Goal: Task Accomplishment & Management: Complete application form

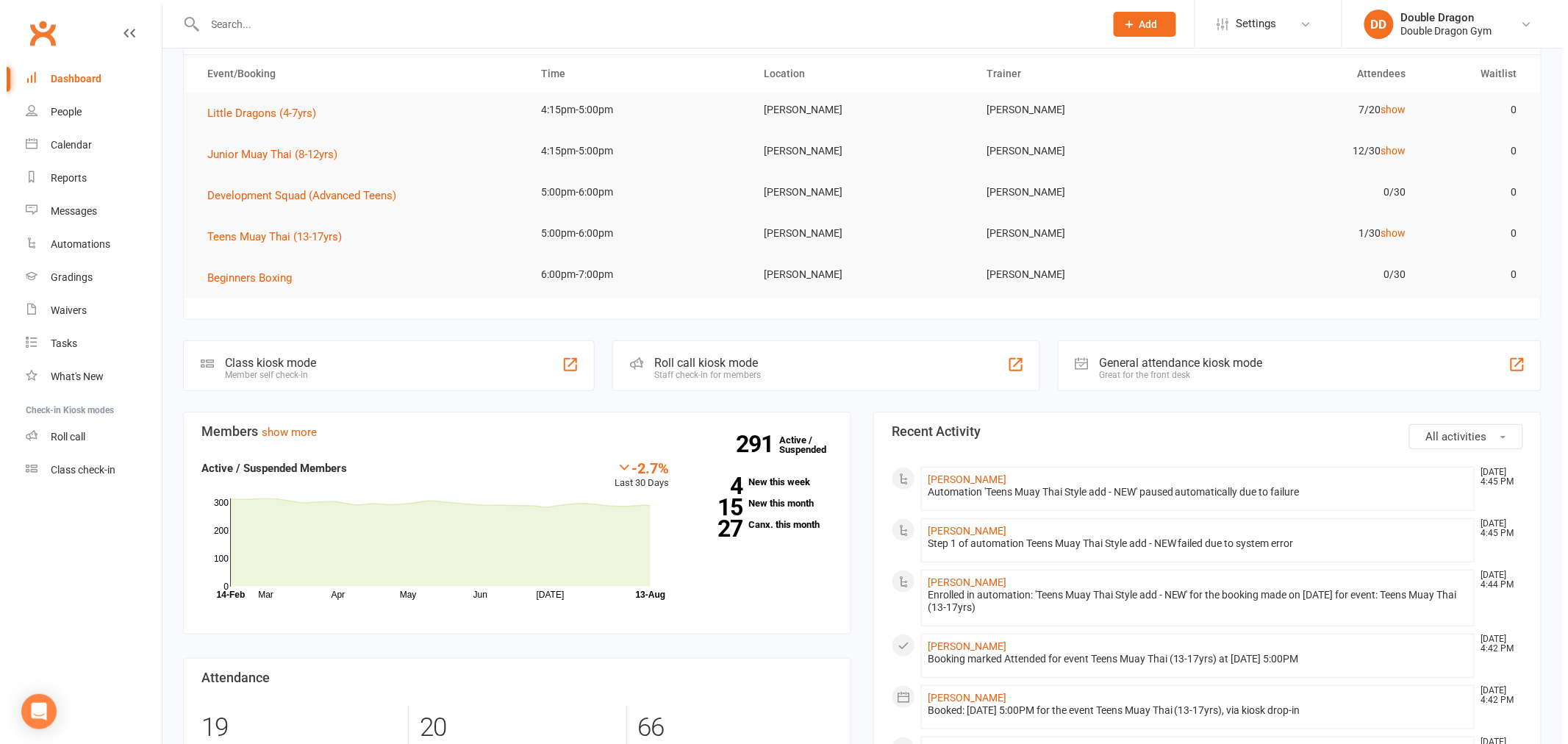
scroll to position [65, 0]
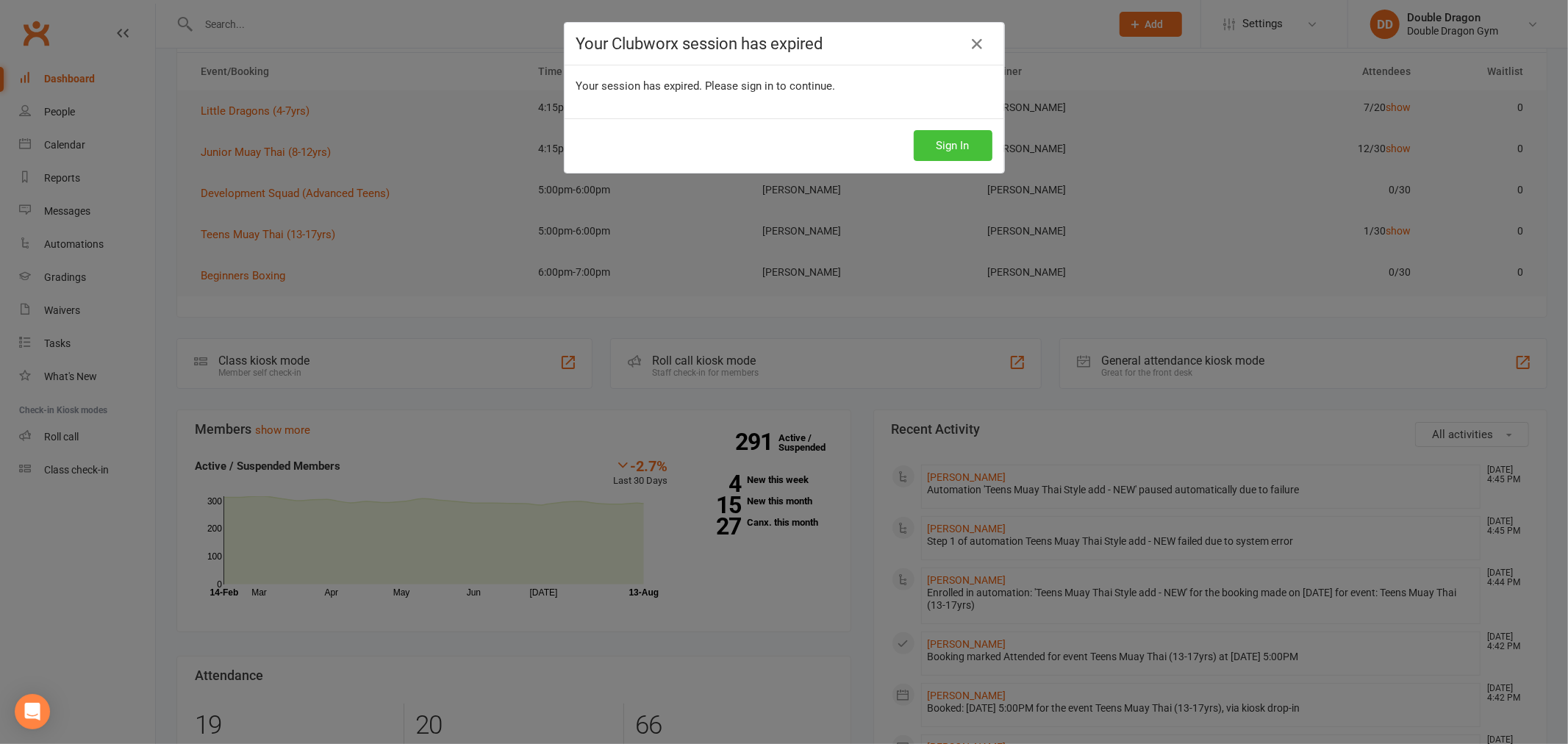
click at [944, 132] on button "Sign In" at bounding box center [953, 145] width 79 height 31
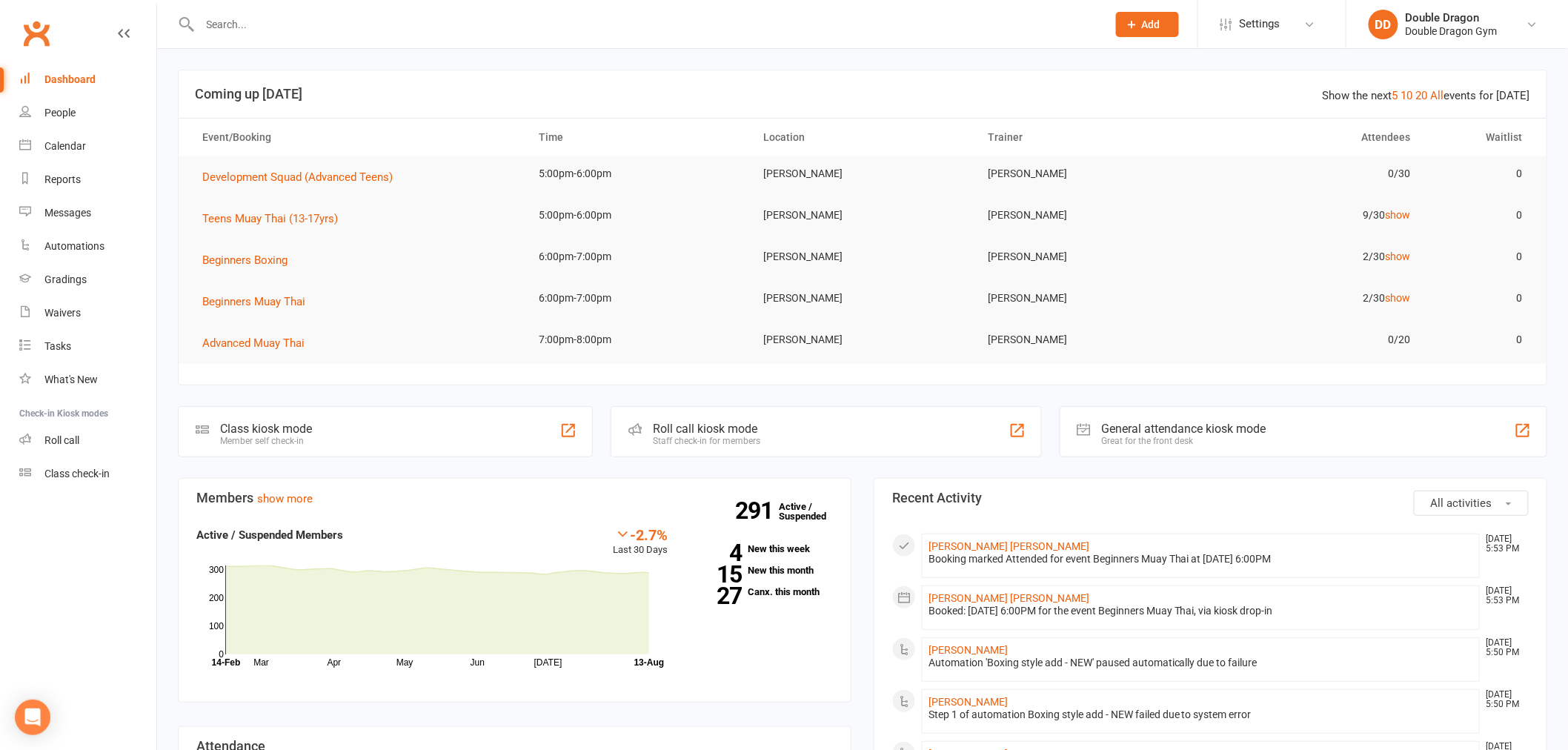
click at [516, 14] on input "text" at bounding box center [646, 24] width 901 height 21
click at [386, 27] on input "text" at bounding box center [646, 24] width 901 height 21
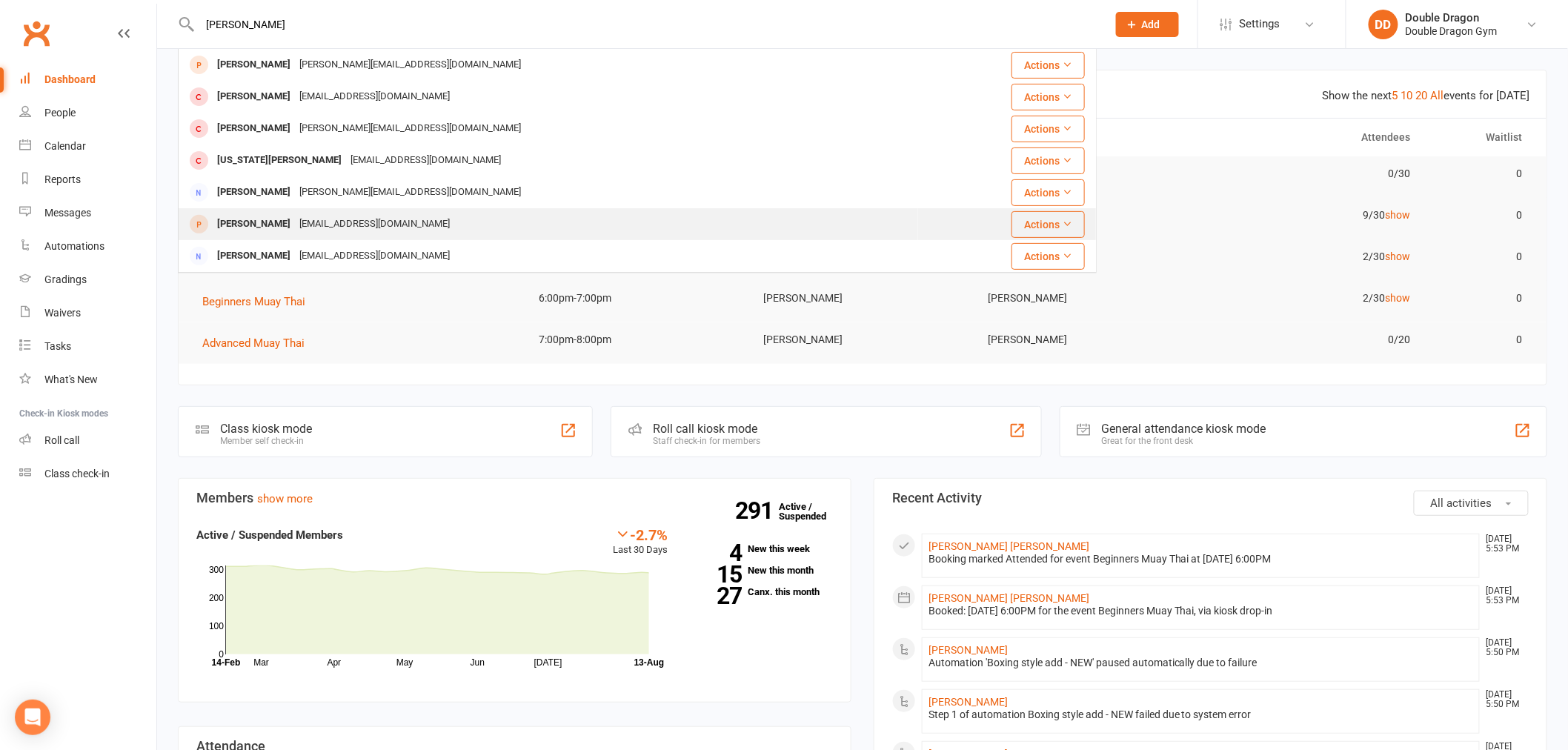
scroll to position [166, 0]
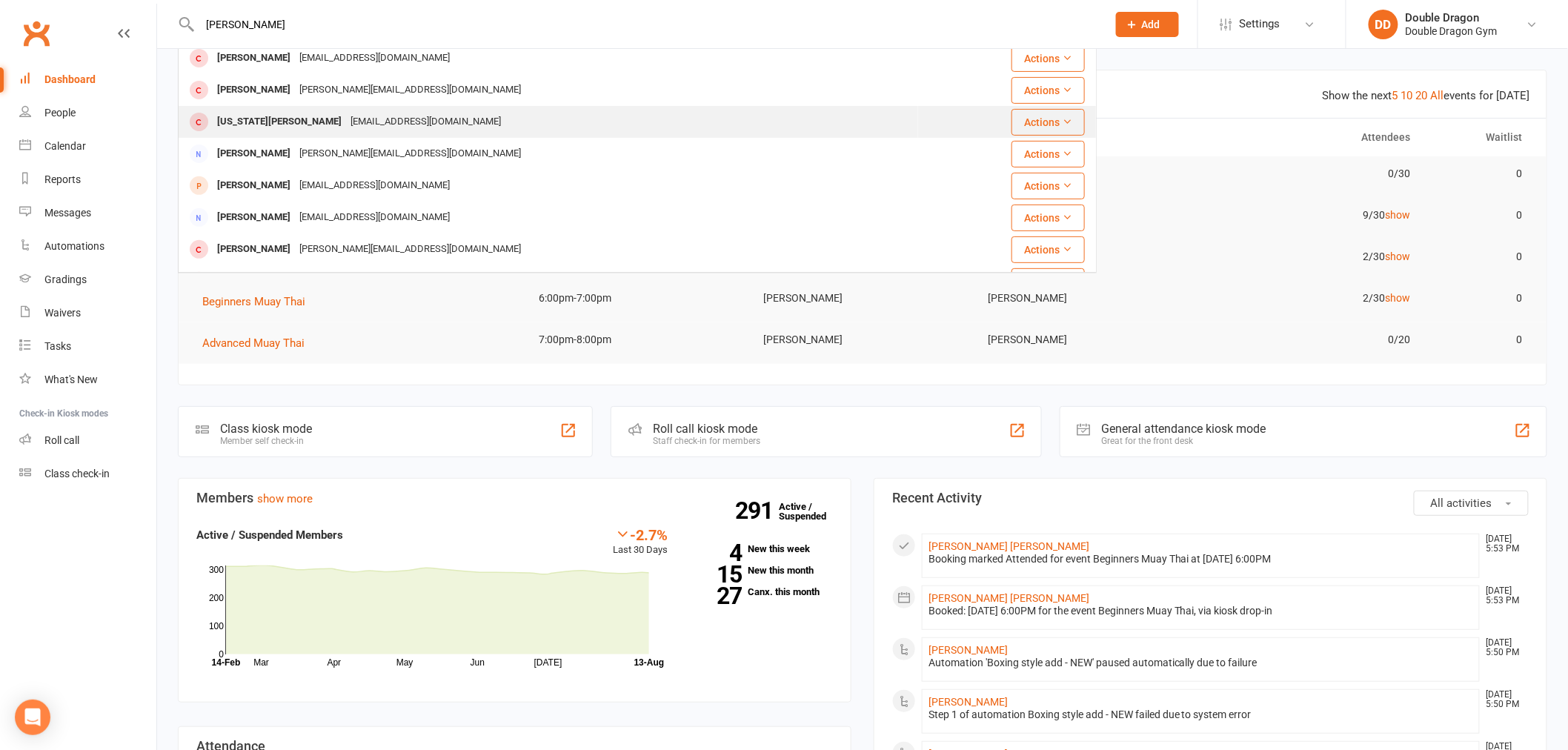
type input "georga"
click at [346, 117] on div "georgiamanos@hotmail.com" at bounding box center [425, 122] width 159 height 22
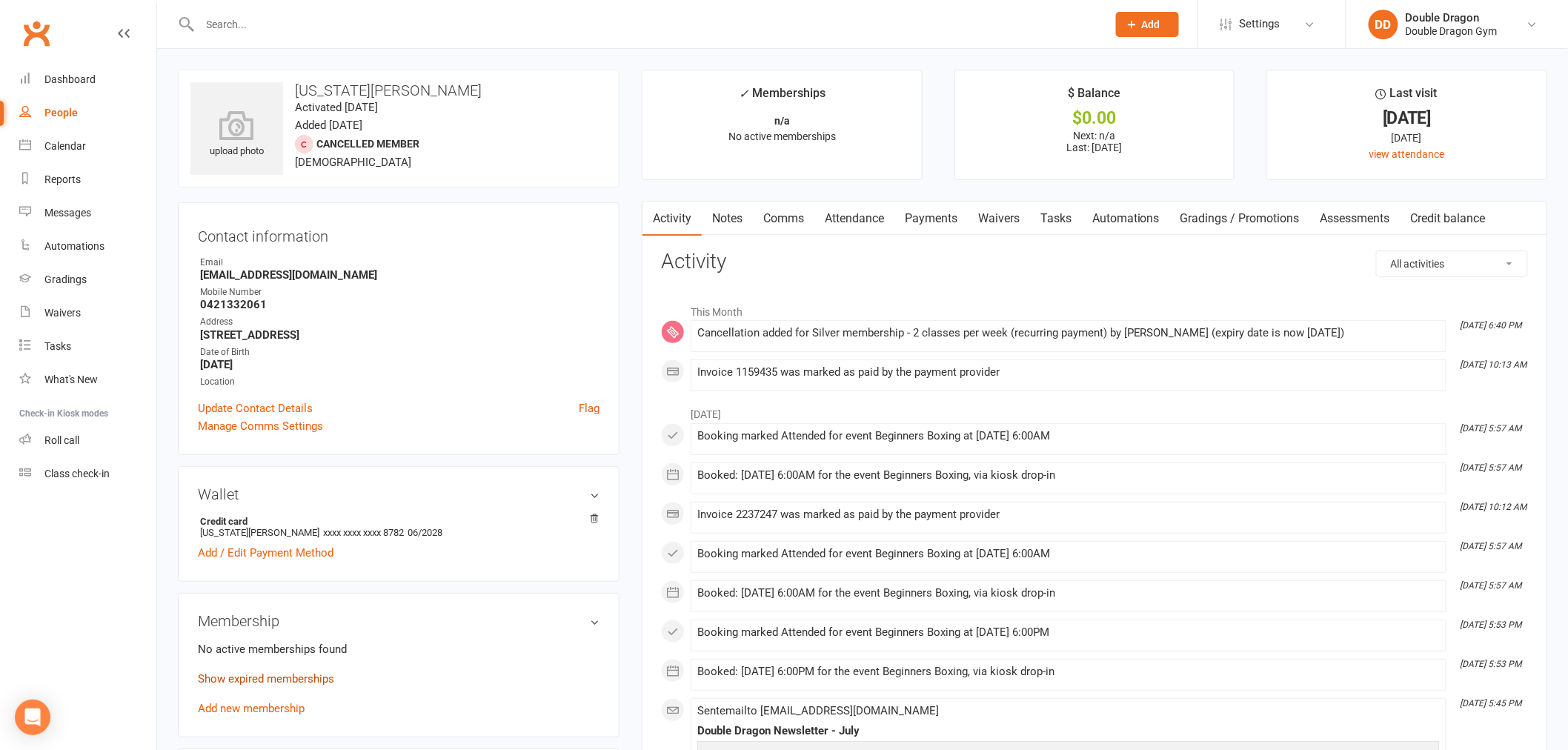
click at [278, 683] on link "Show expired memberships" at bounding box center [266, 679] width 137 height 14
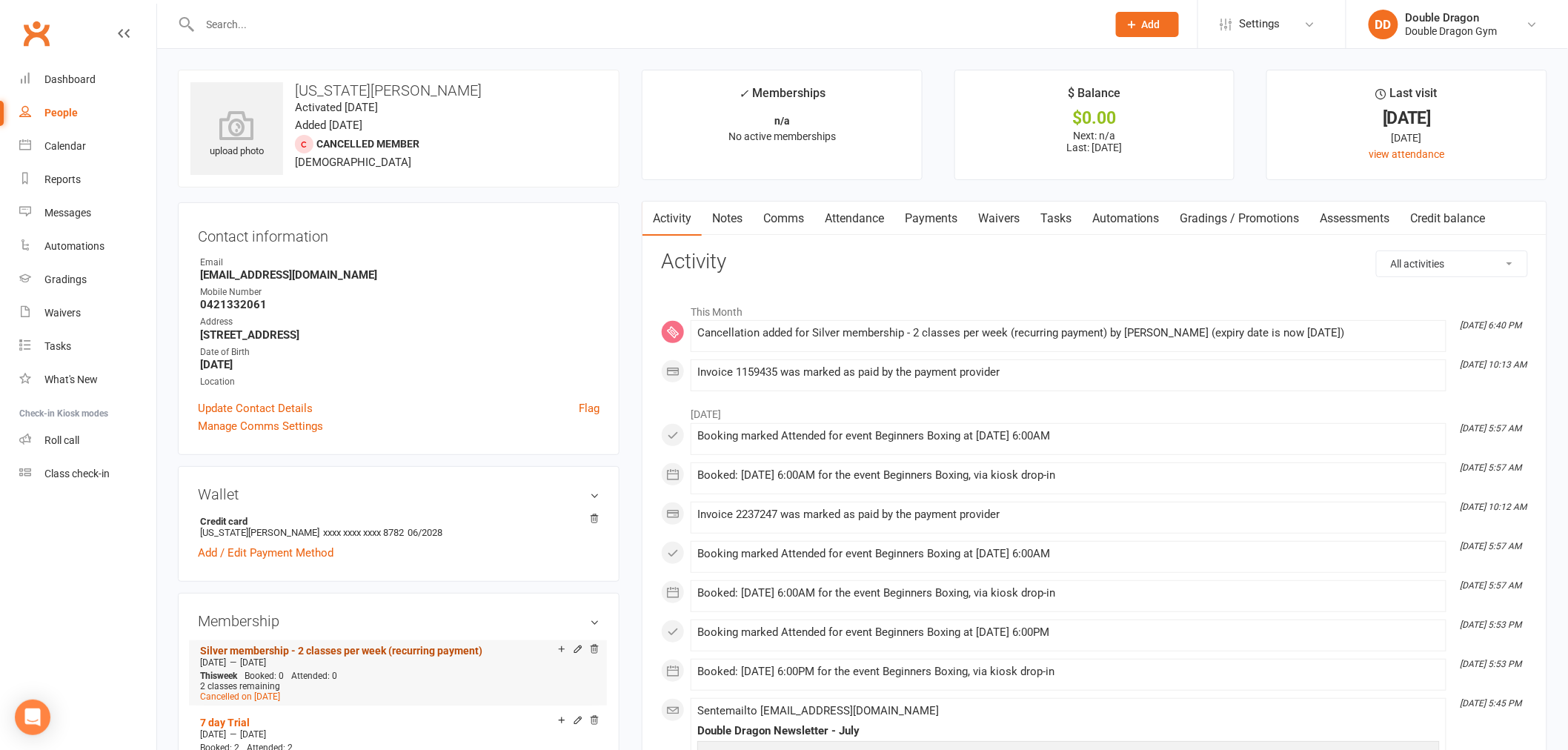
scroll to position [246, 0]
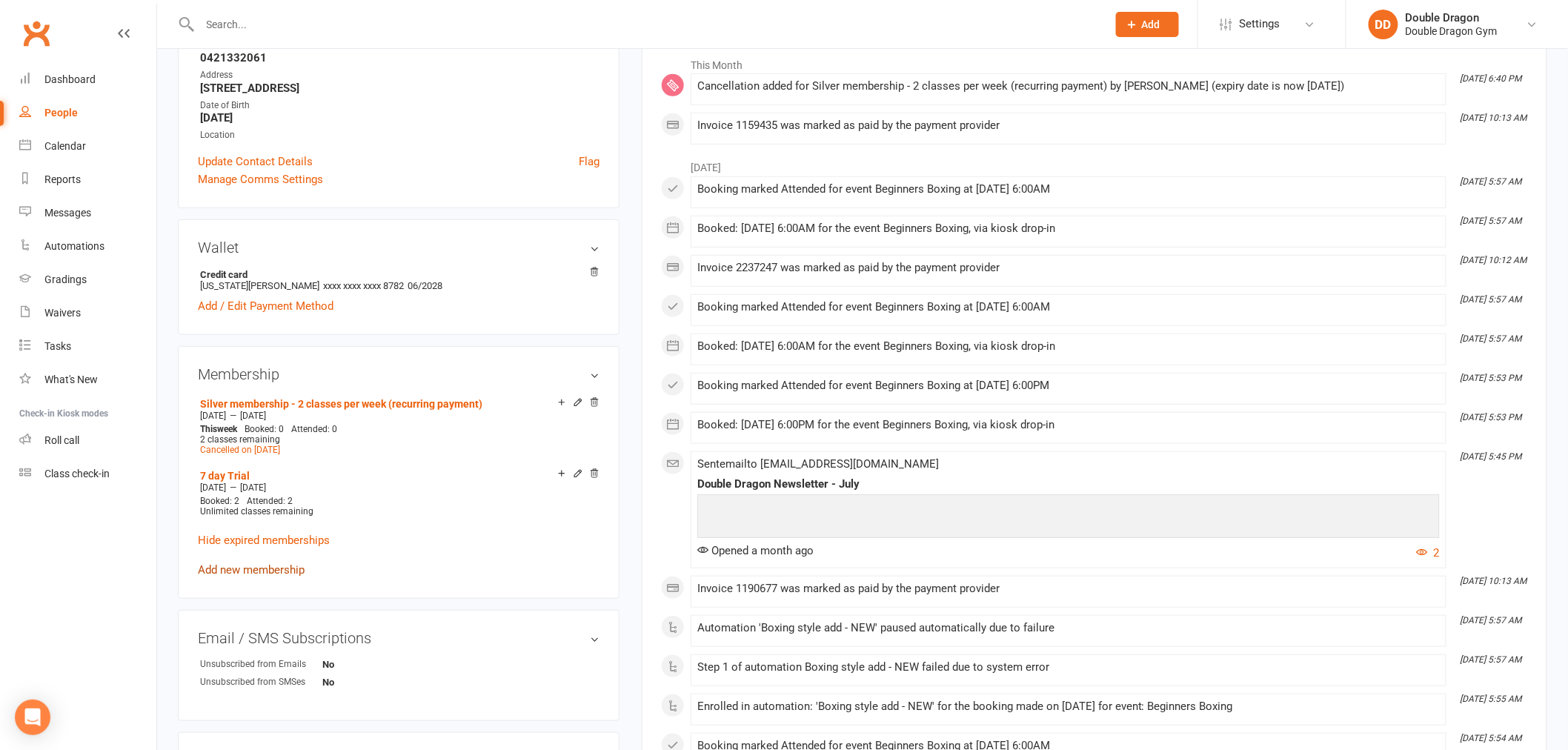
click at [249, 571] on link "Add new membership" at bounding box center [251, 570] width 107 height 14
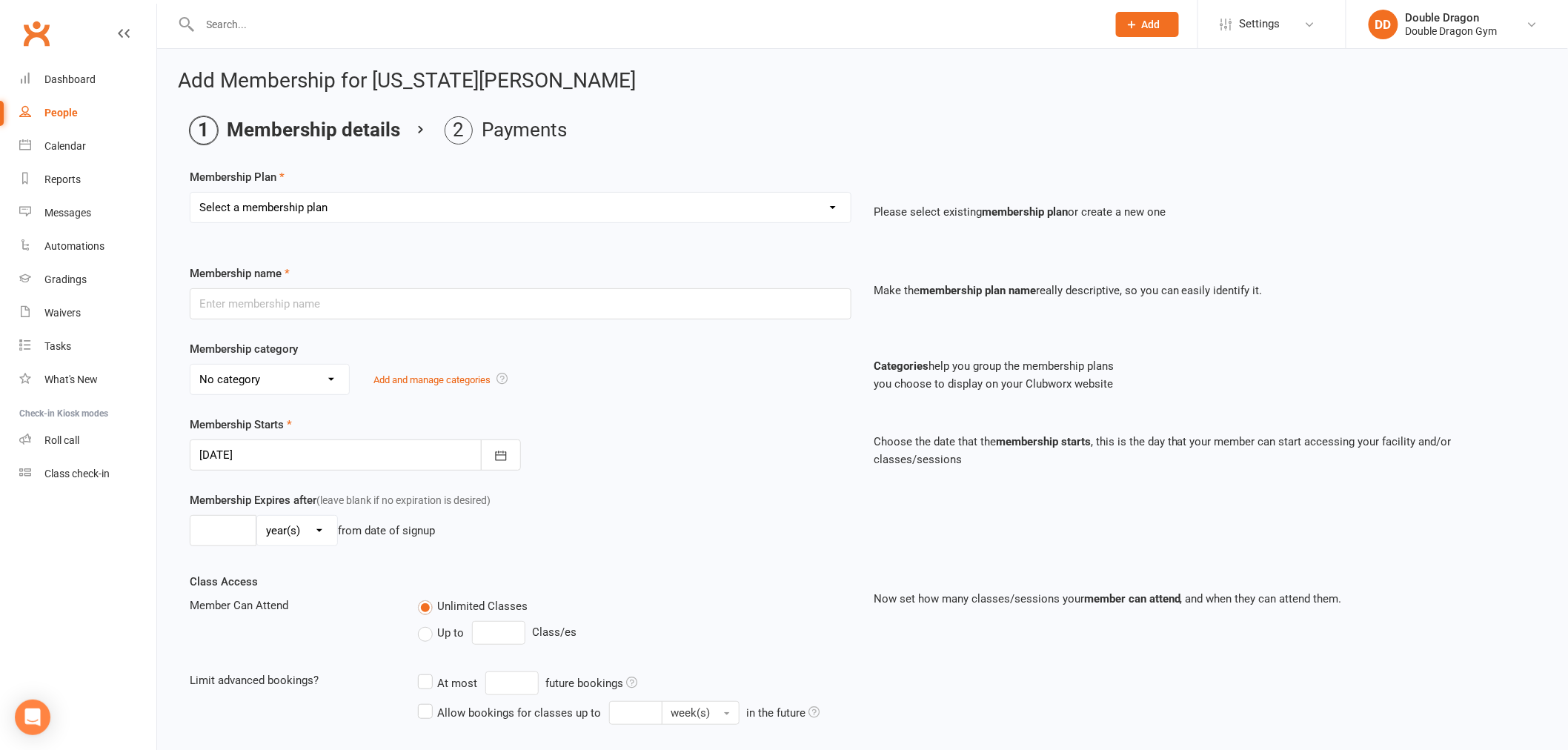
click at [487, 217] on select "Select a membership plan Create new Membership Plan Platinum Membership - Unlim…" at bounding box center [521, 207] width 660 height 30
select select "4"
click at [191, 192] on select "Select a membership plan Create new Membership Plan Platinum Membership - Unlim…" at bounding box center [521, 207] width 660 height 30
type input "10 class passes (use within 3 mths) (single up front payment)"
select select "0"
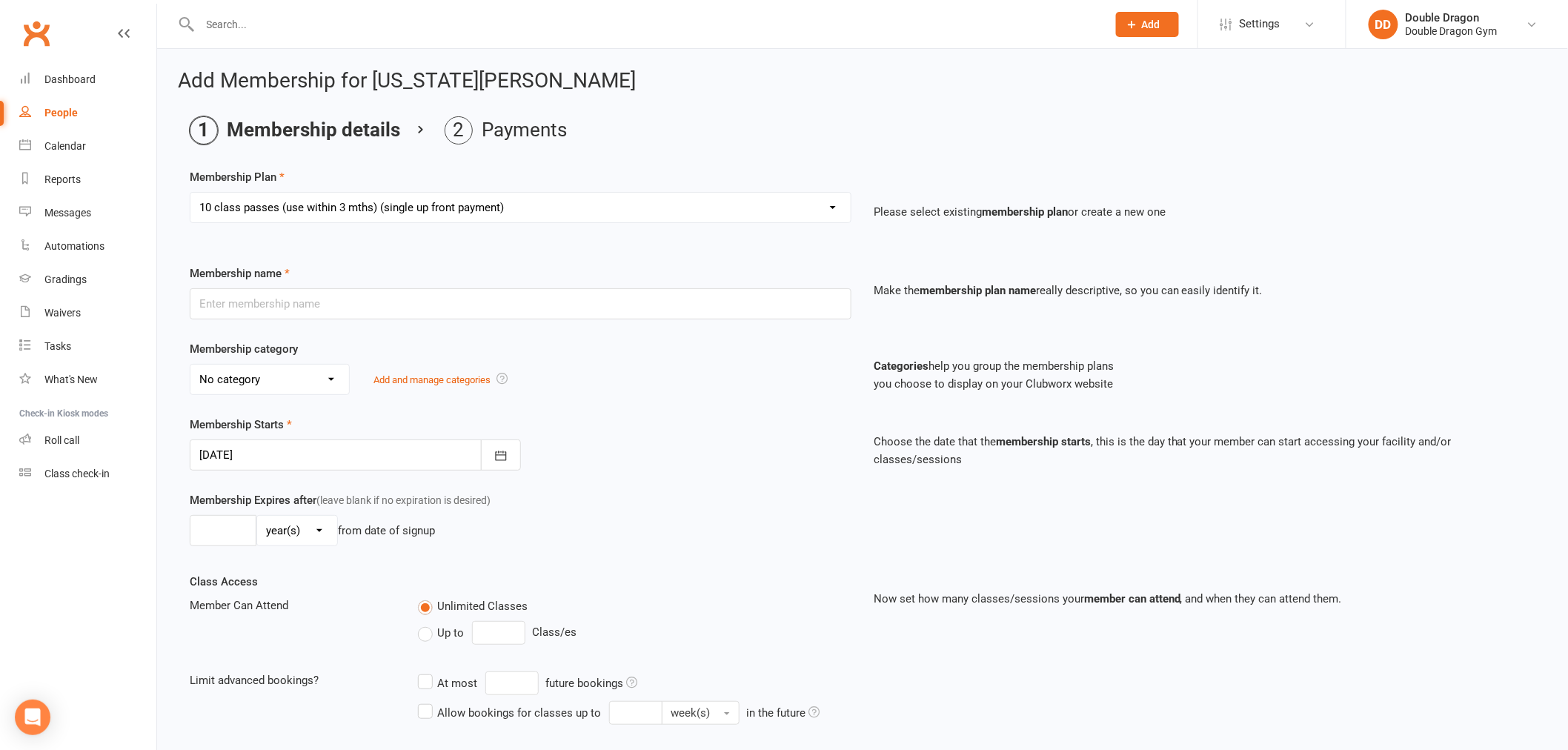
type input "5"
select select "2"
type input "10"
drag, startPoint x: 493, startPoint y: 630, endPoint x: 470, endPoint y: 639, distance: 24.7
click at [472, 639] on input "10" at bounding box center [499, 632] width 53 height 23
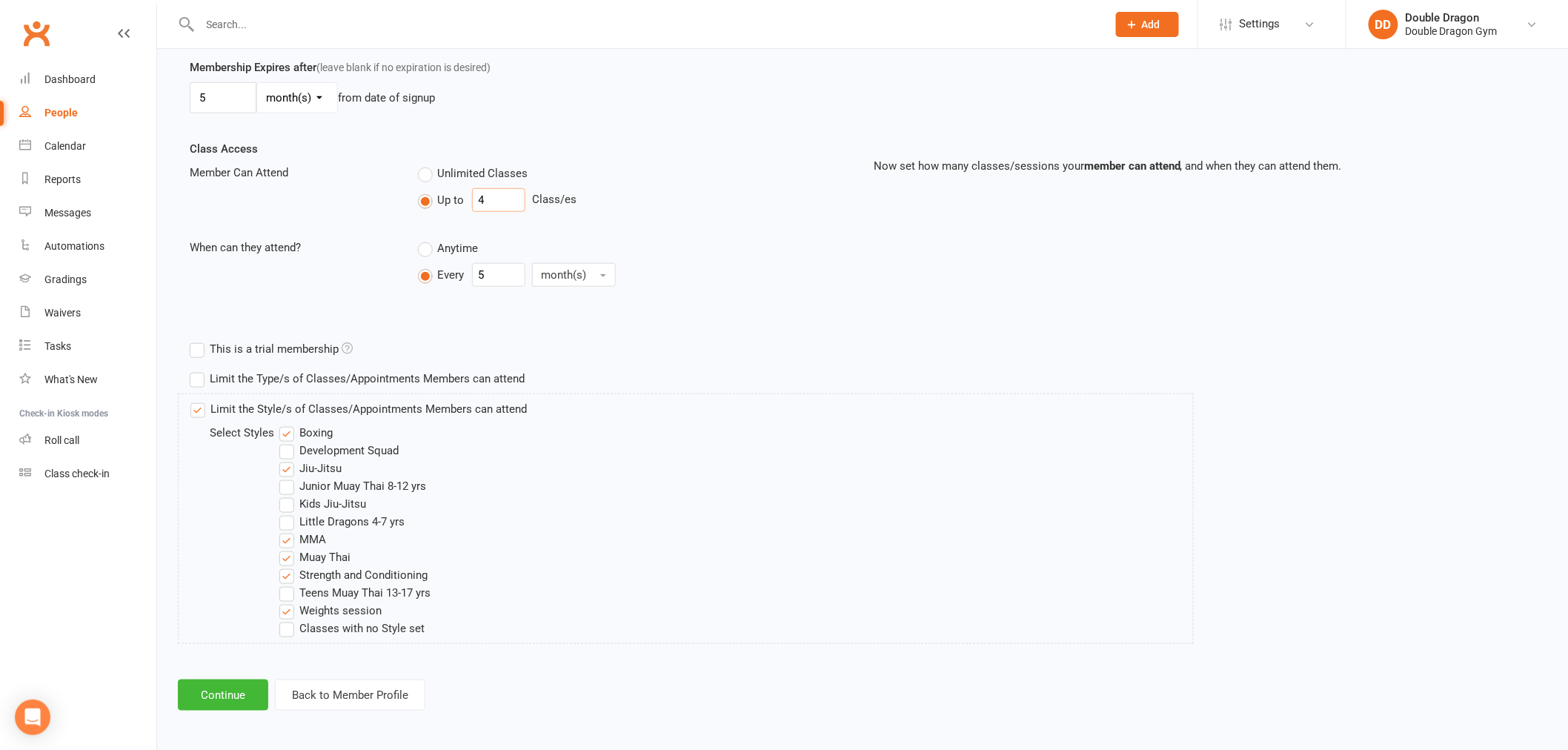
scroll to position [435, 0]
type input "4"
click at [241, 697] on button "Continue" at bounding box center [223, 693] width 91 height 32
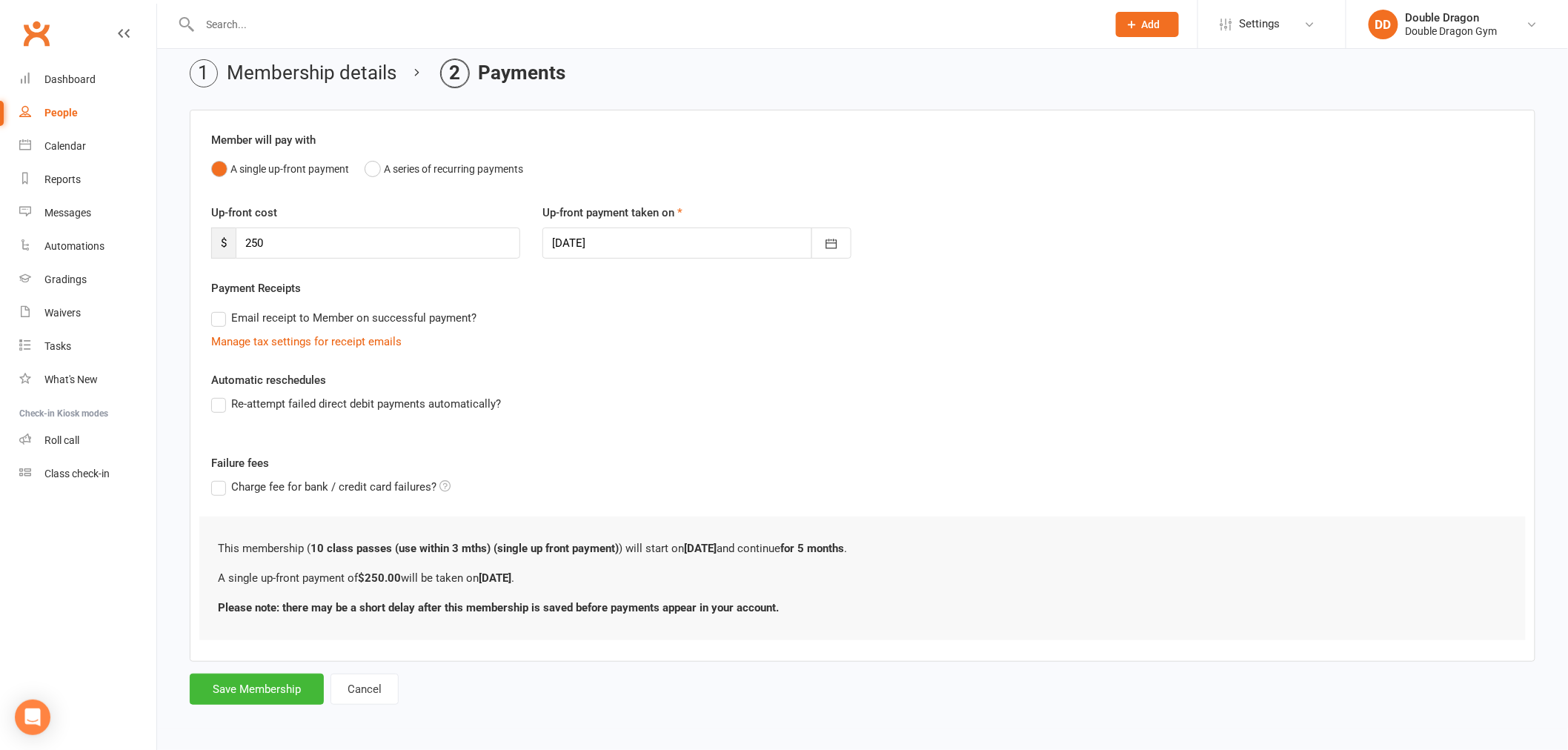
scroll to position [0, 0]
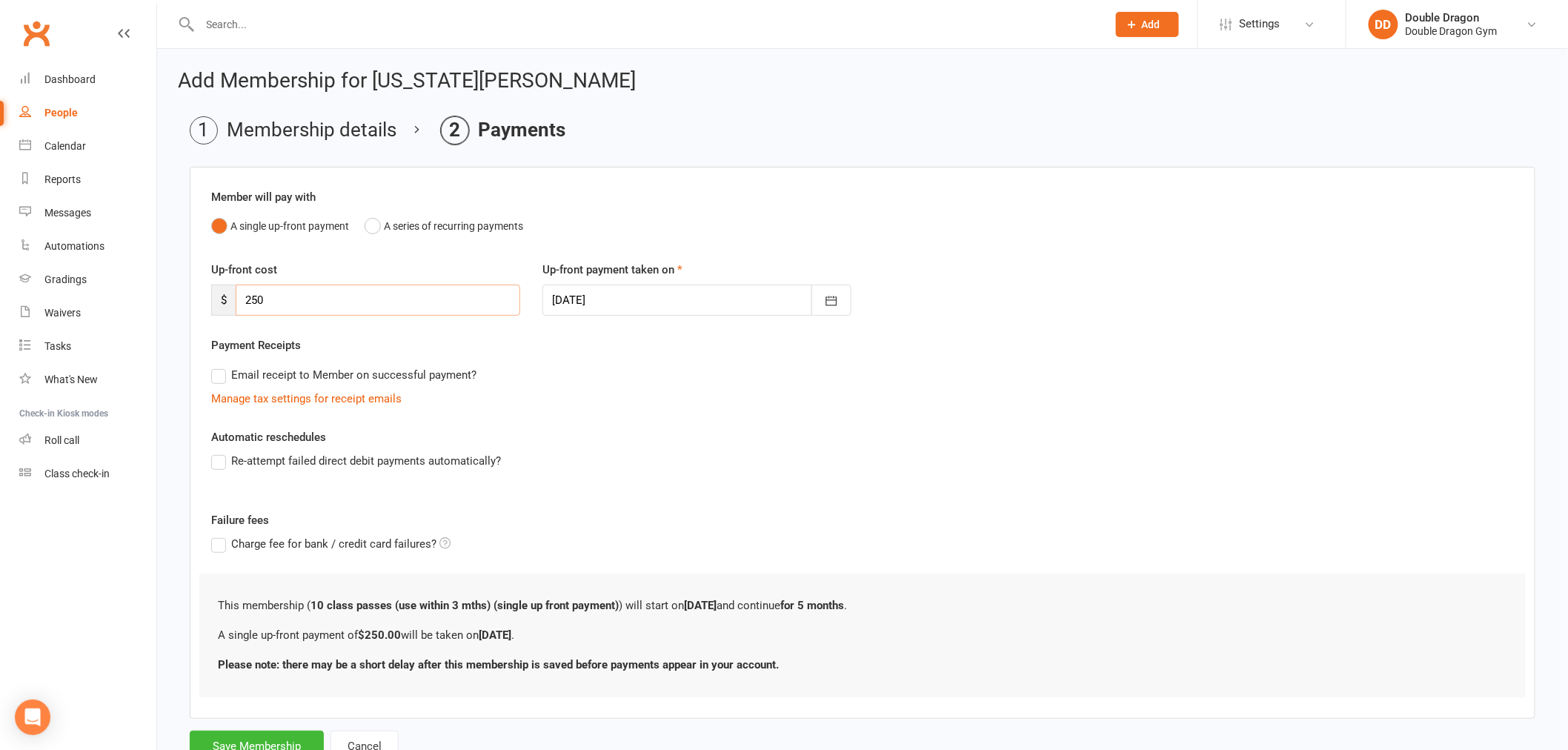
drag, startPoint x: 265, startPoint y: 322, endPoint x: 202, endPoint y: 308, distance: 64.5
click at [218, 322] on div "Up-front cost $ 250 Up-front payment taken on 13 Aug 2025 August 2025 Sun Mon T…" at bounding box center [863, 299] width 1326 height 76
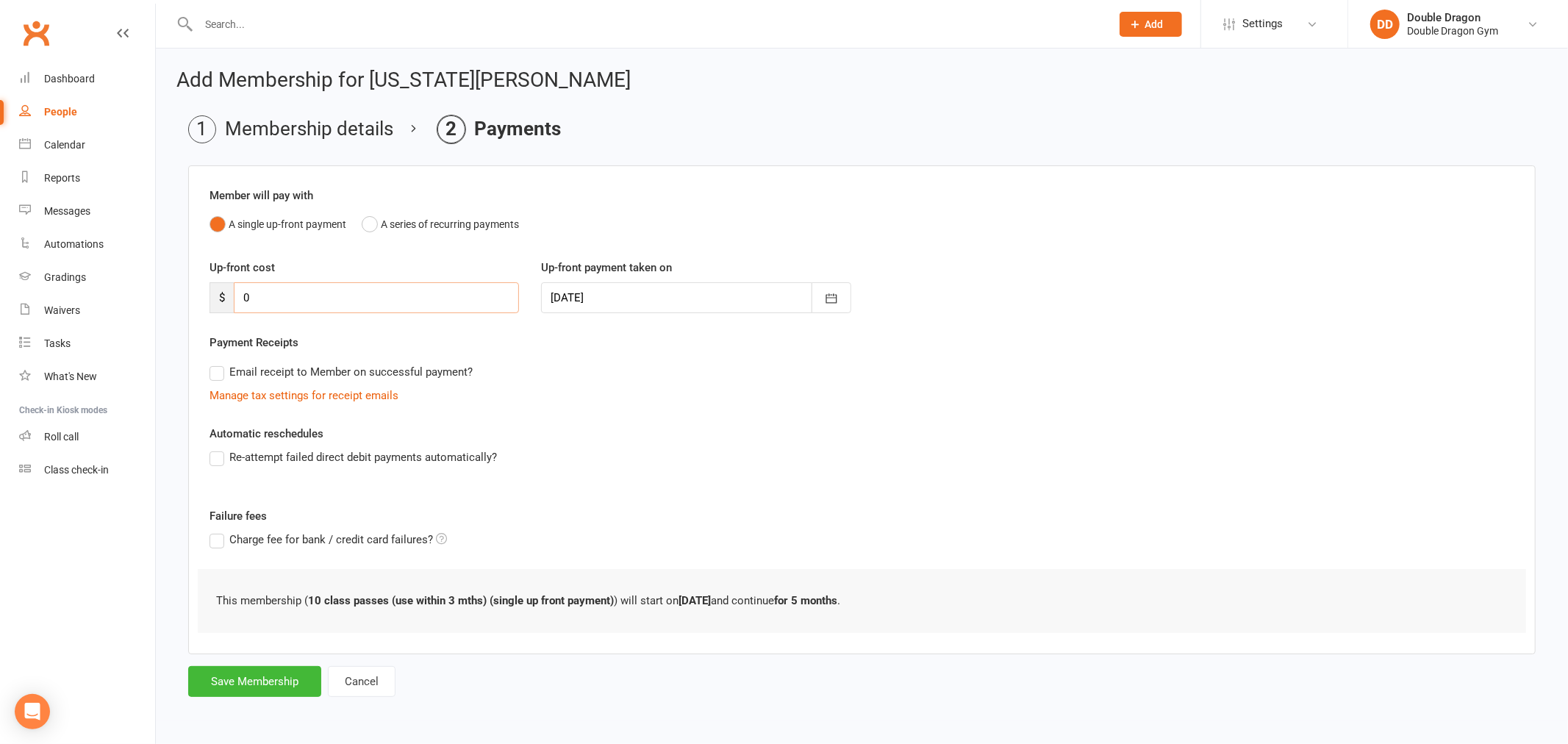
type input "0"
click at [209, 210] on button "A single up-front payment" at bounding box center [277, 224] width 137 height 28
click at [252, 686] on button "Save Membership" at bounding box center [255, 681] width 133 height 31
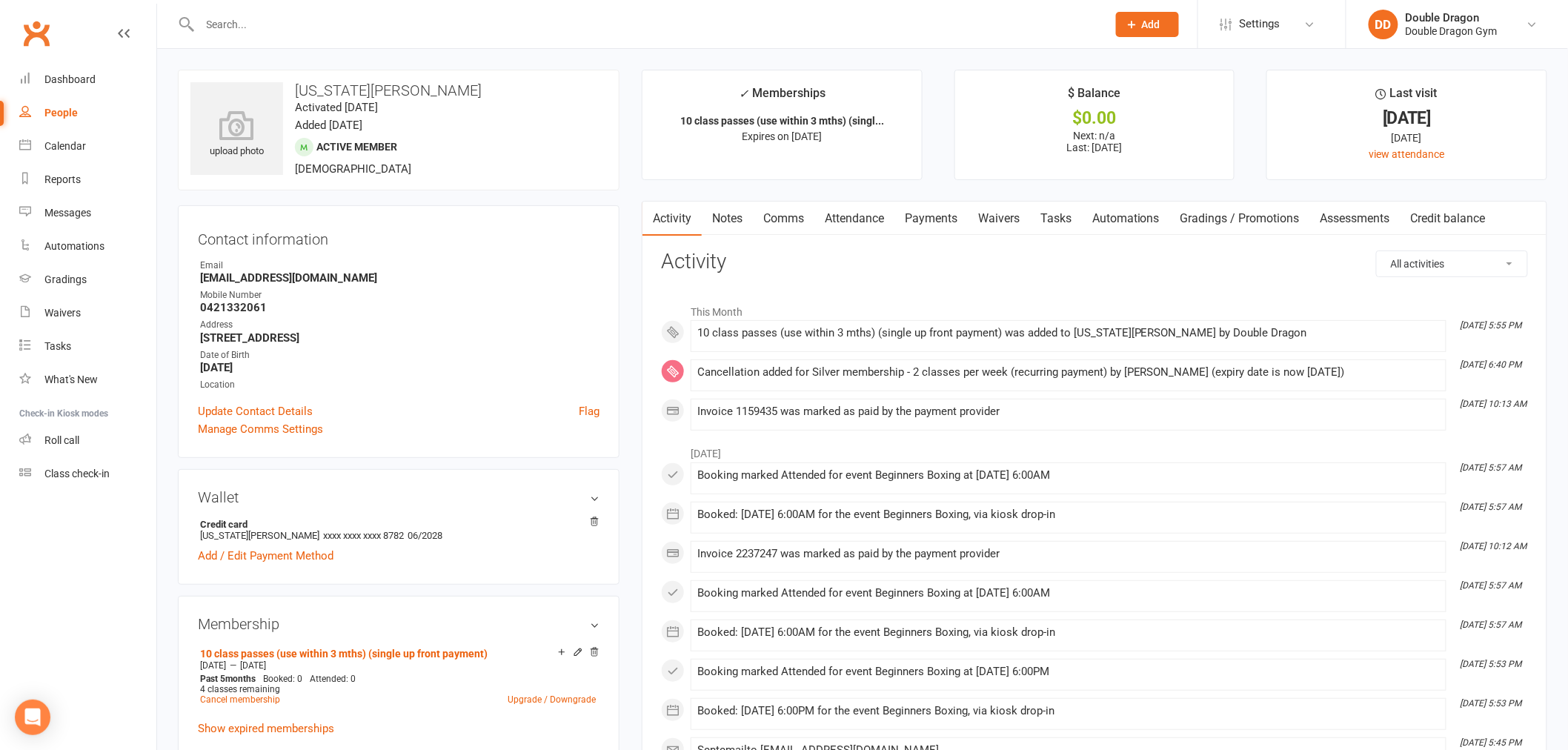
click at [462, 24] on input "text" at bounding box center [646, 24] width 901 height 21
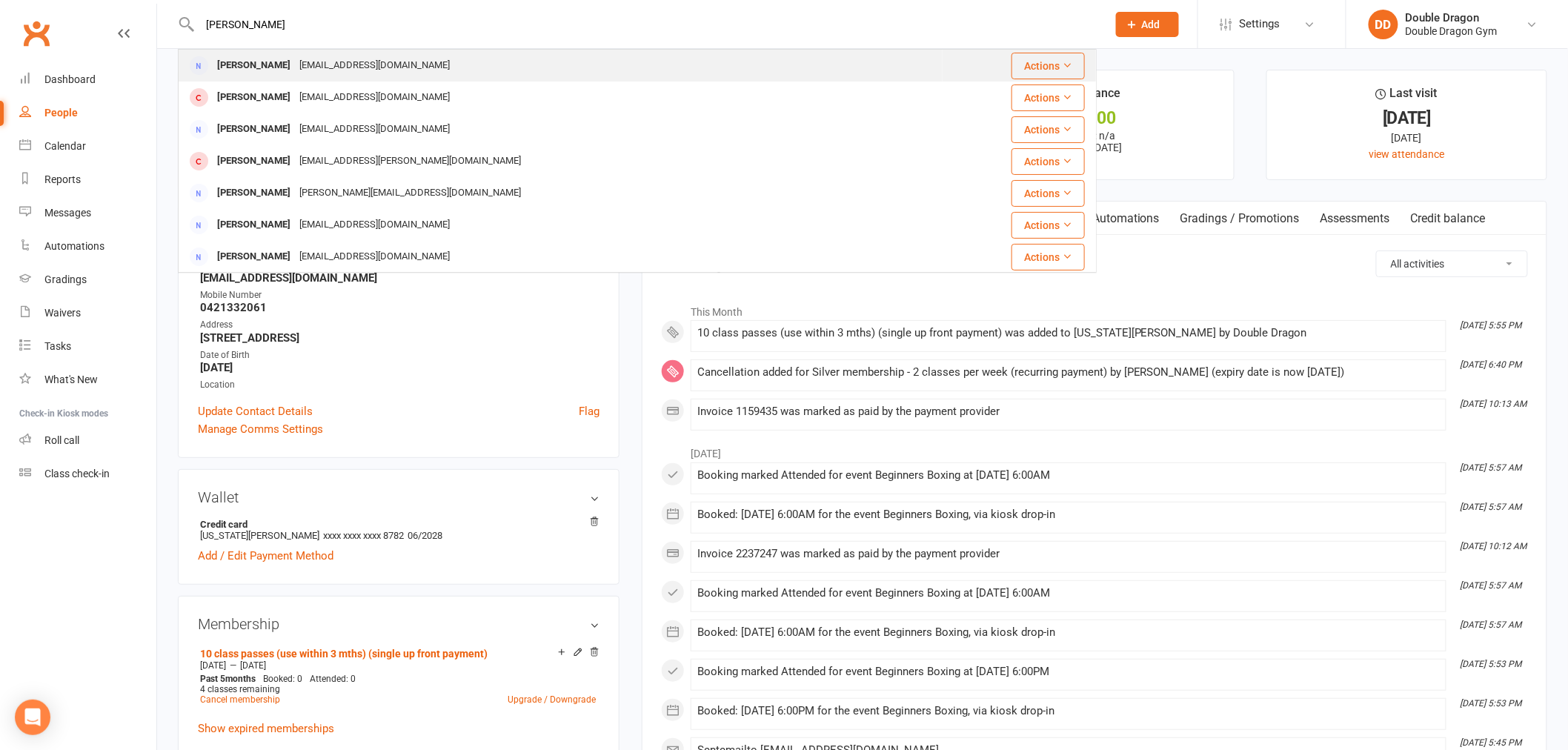
type input "kirsten"
click at [394, 62] on div "Kirsten Spry Me@kirstenspry.com" at bounding box center [561, 65] width 763 height 31
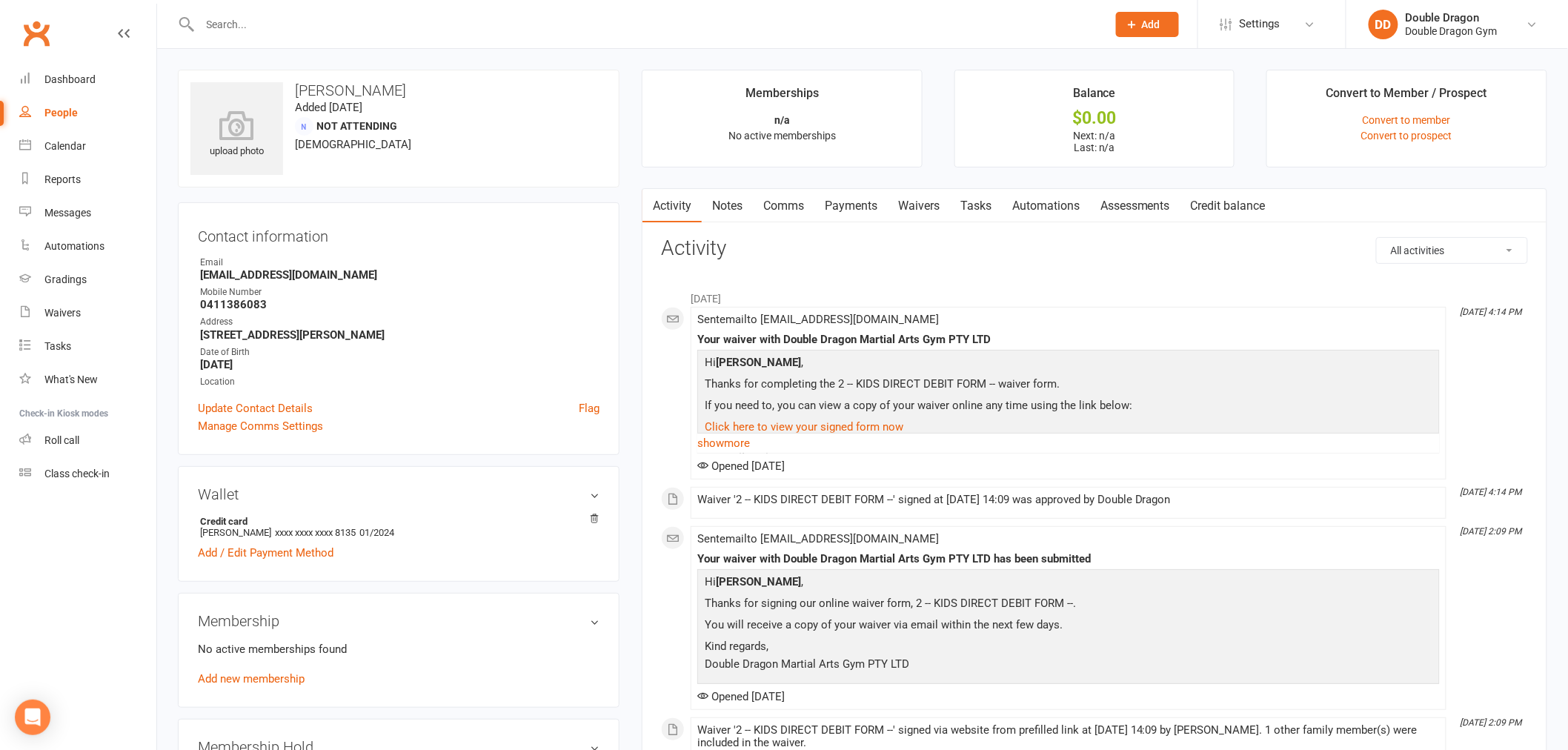
click at [361, 23] on input "text" at bounding box center [646, 24] width 901 height 21
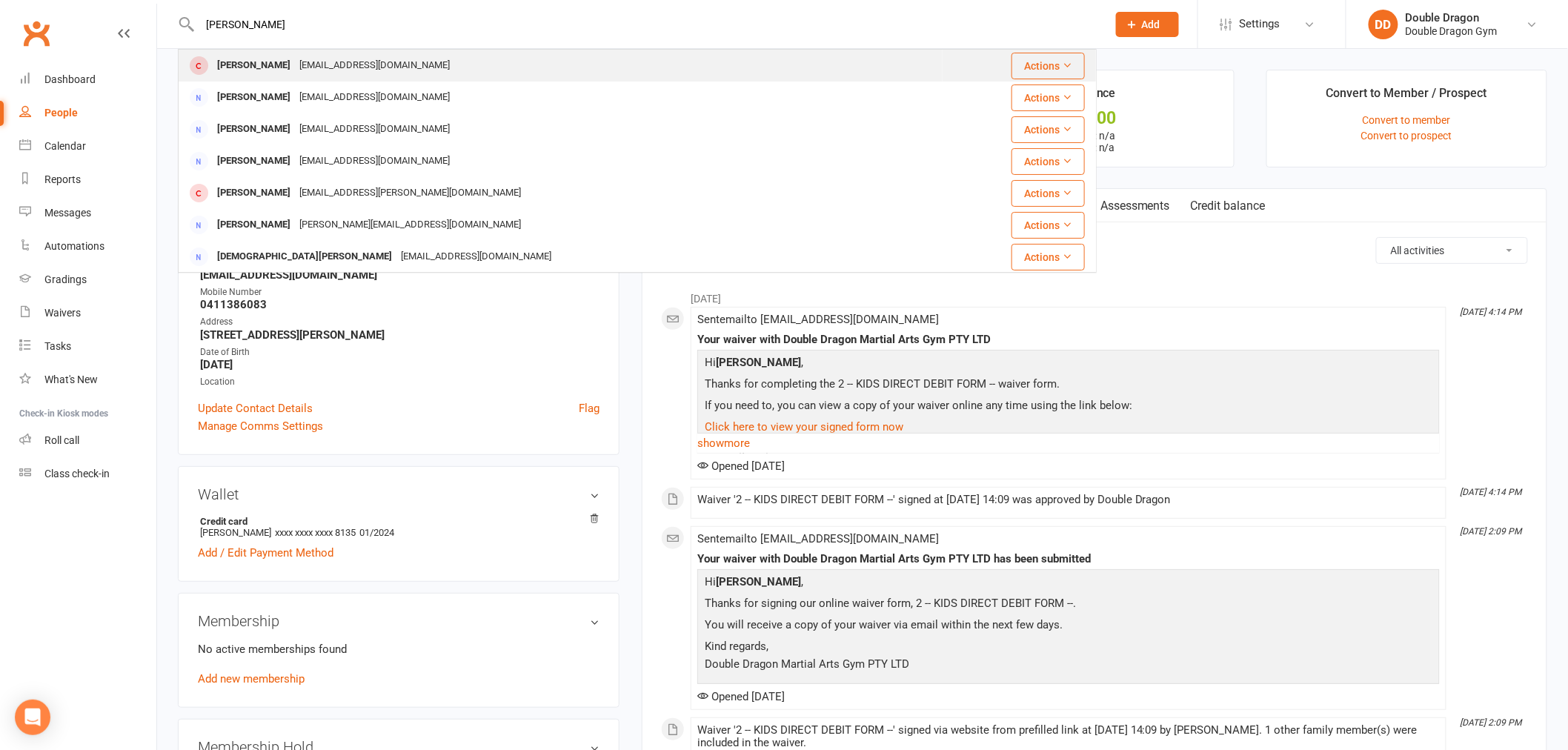
type input "kirsten mcl"
click at [406, 63] on div "Kirsten McLeod mcleod99k@gmail.com" at bounding box center [561, 65] width 763 height 31
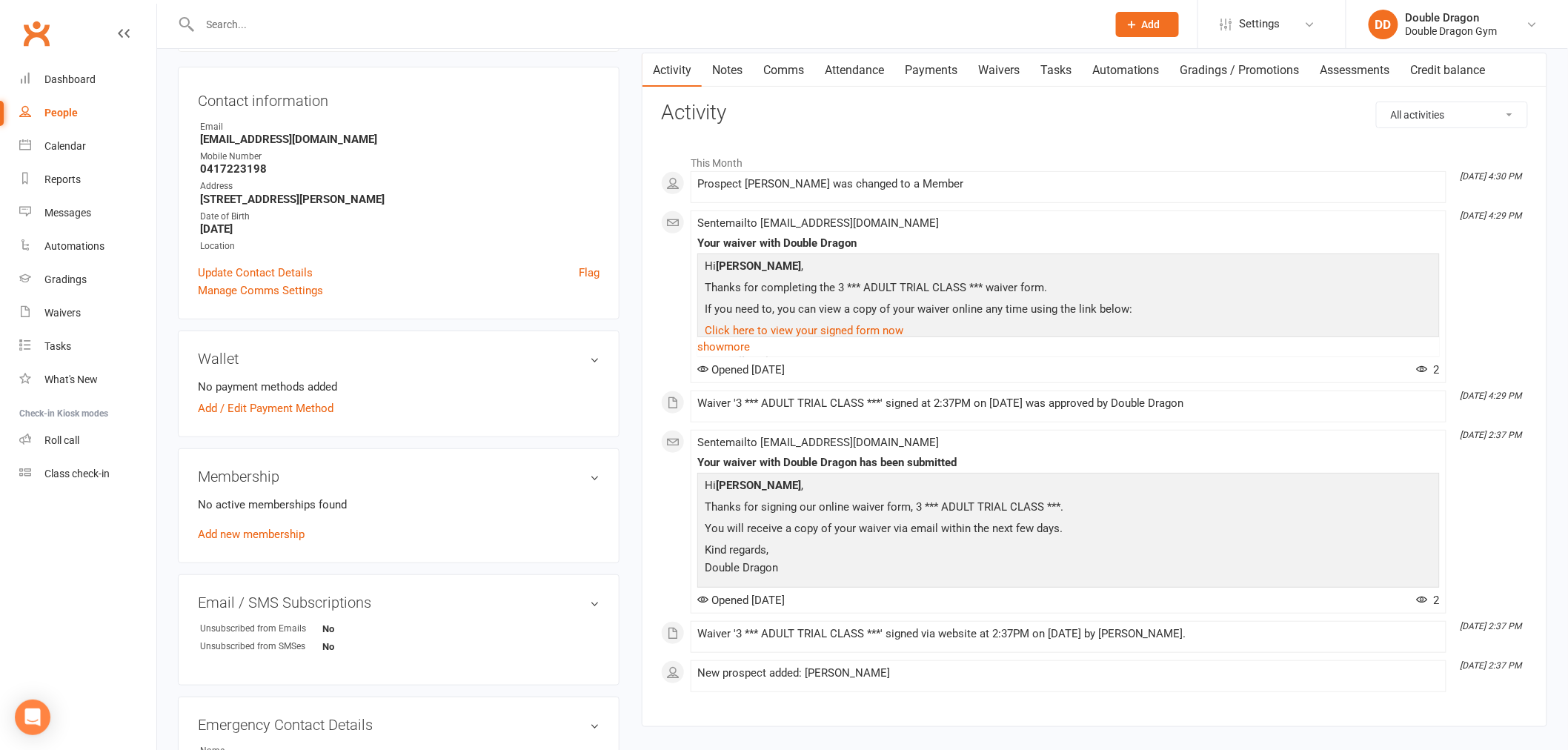
scroll to position [165, 0]
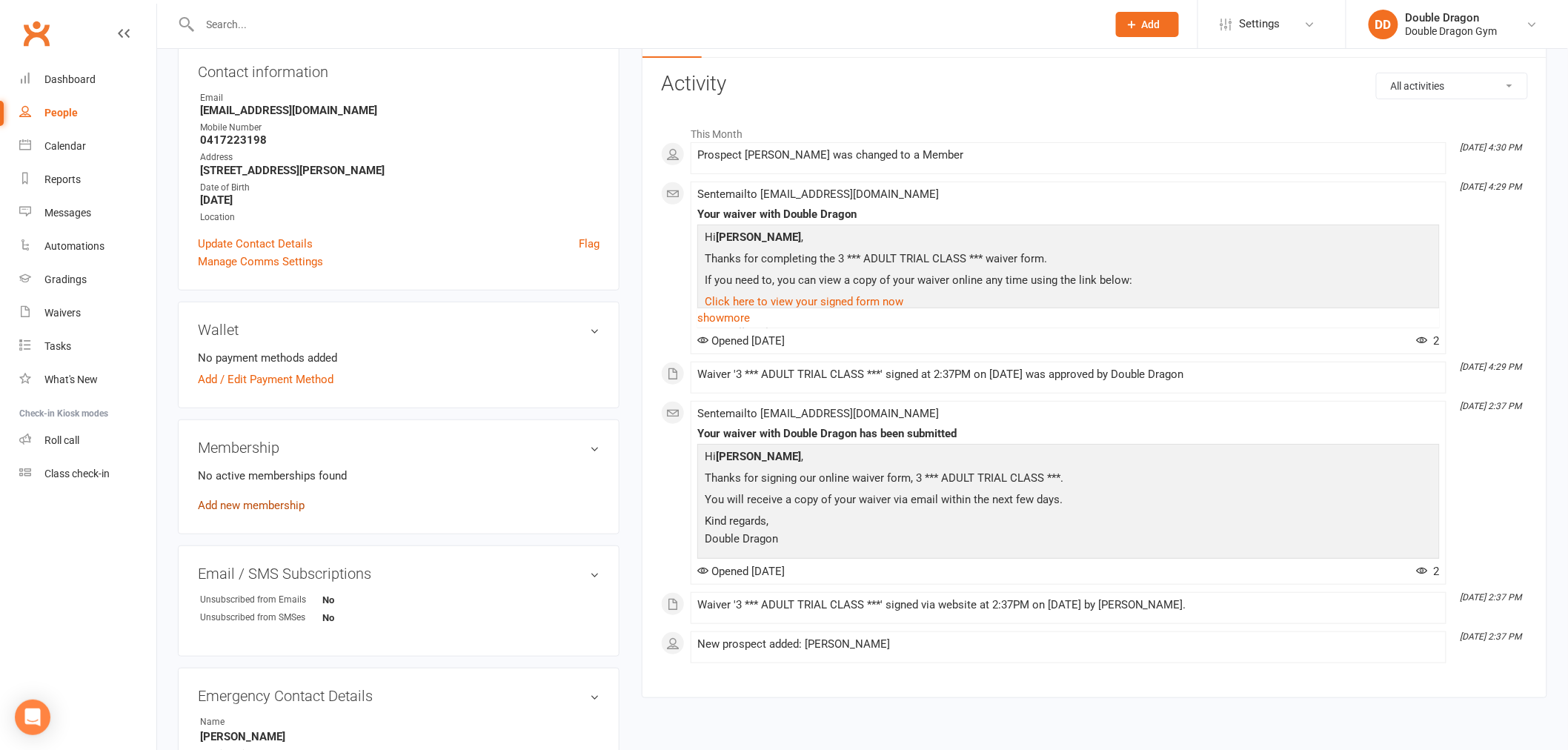
click at [290, 507] on link "Add new membership" at bounding box center [251, 505] width 107 height 14
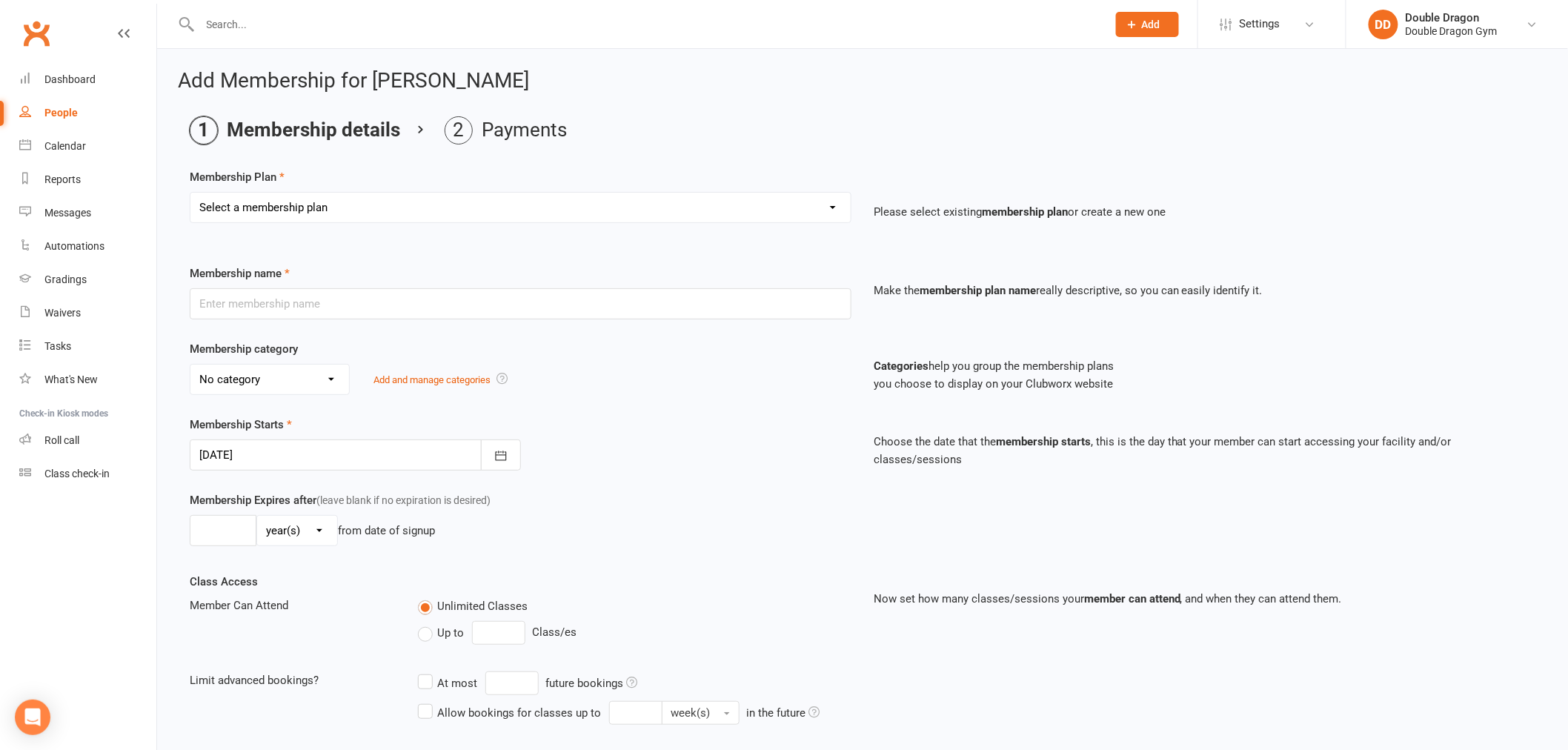
click at [826, 206] on select "Select a membership plan Create new Membership Plan Platinum Membership - Unlim…" at bounding box center [521, 207] width 660 height 30
select select "10"
click at [191, 192] on select "Select a membership plan Create new Membership Plan Platinum Membership - Unlim…" at bounding box center [521, 207] width 660 height 30
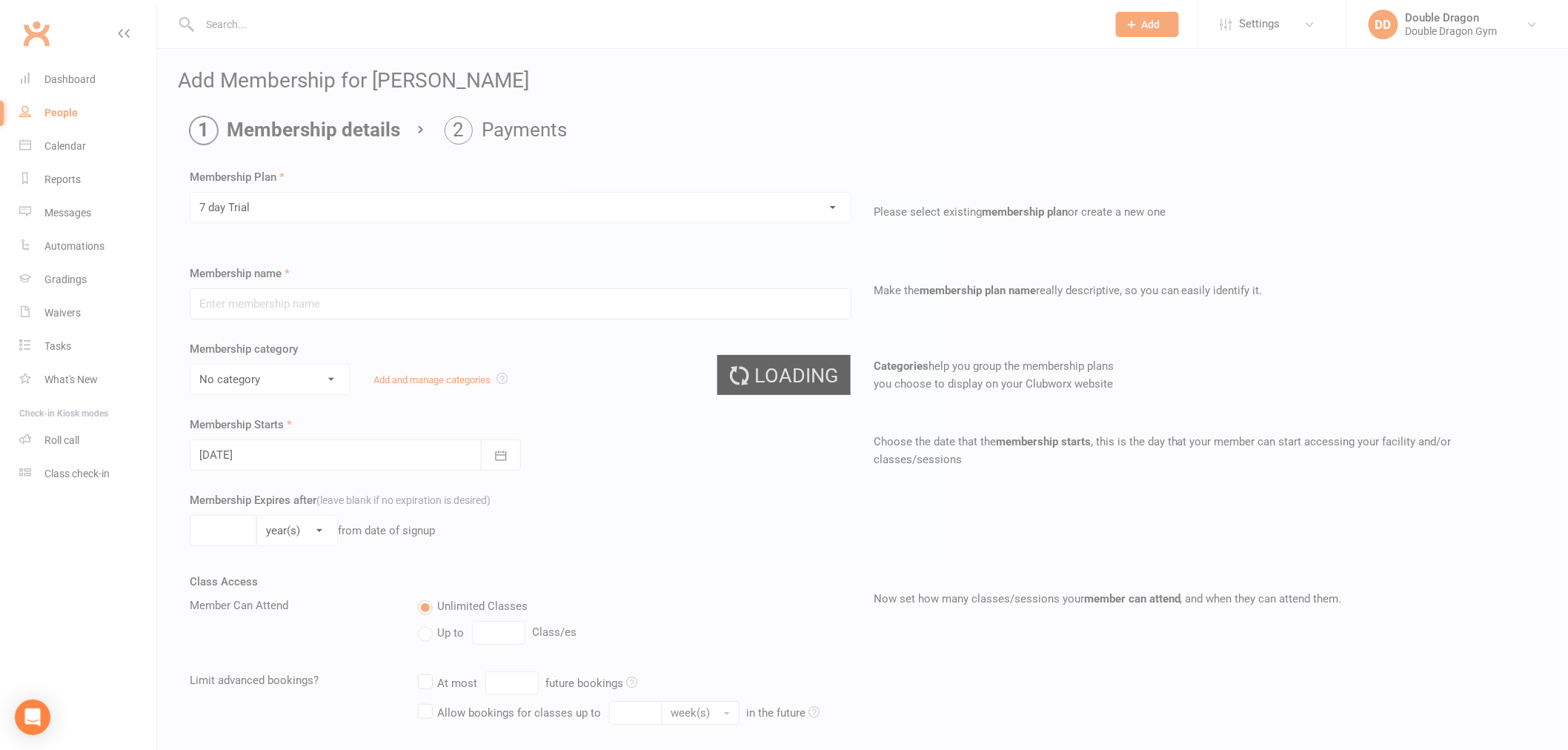
type input "7 day Trial"
select select "14"
type input "1"
select select "1"
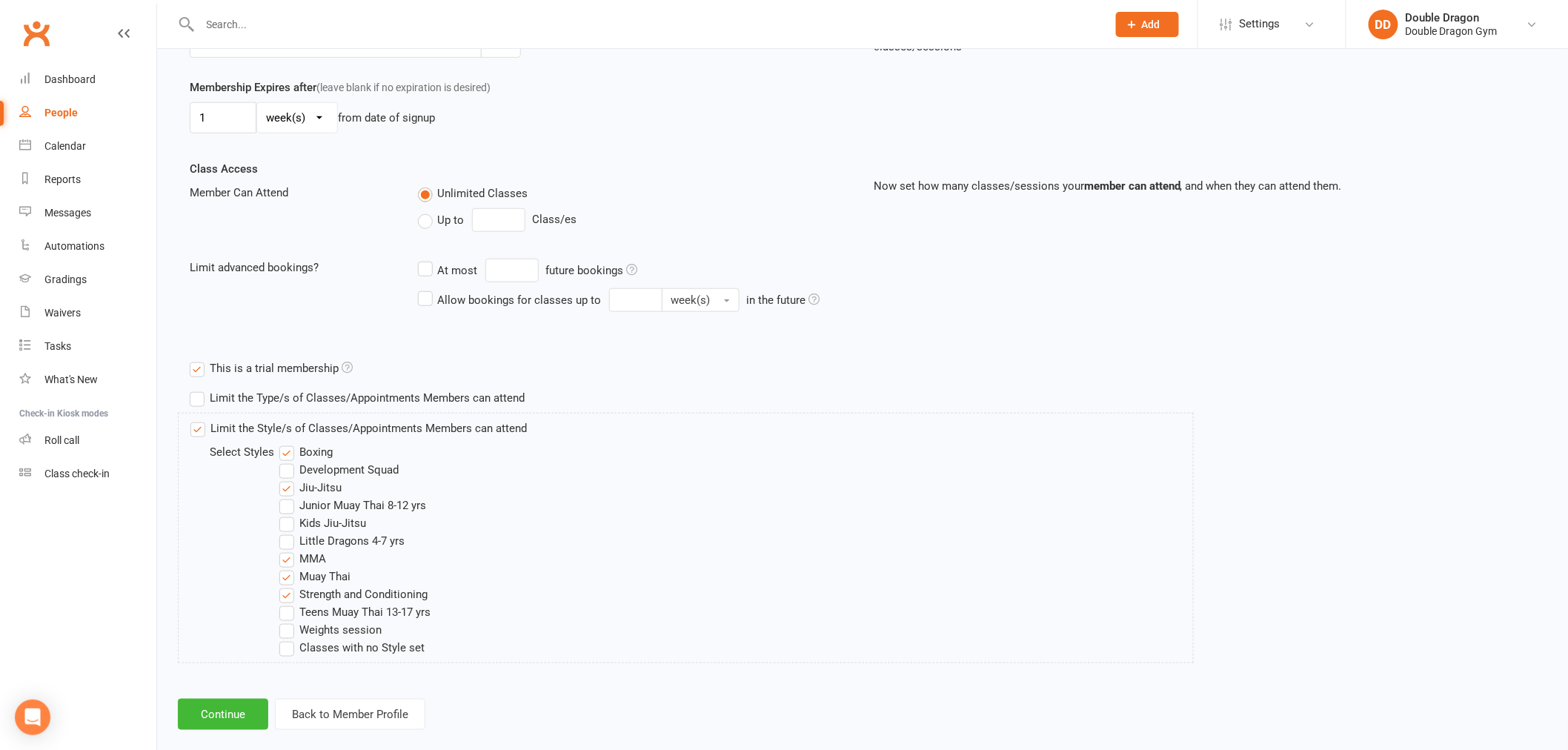
scroll to position [435, 0]
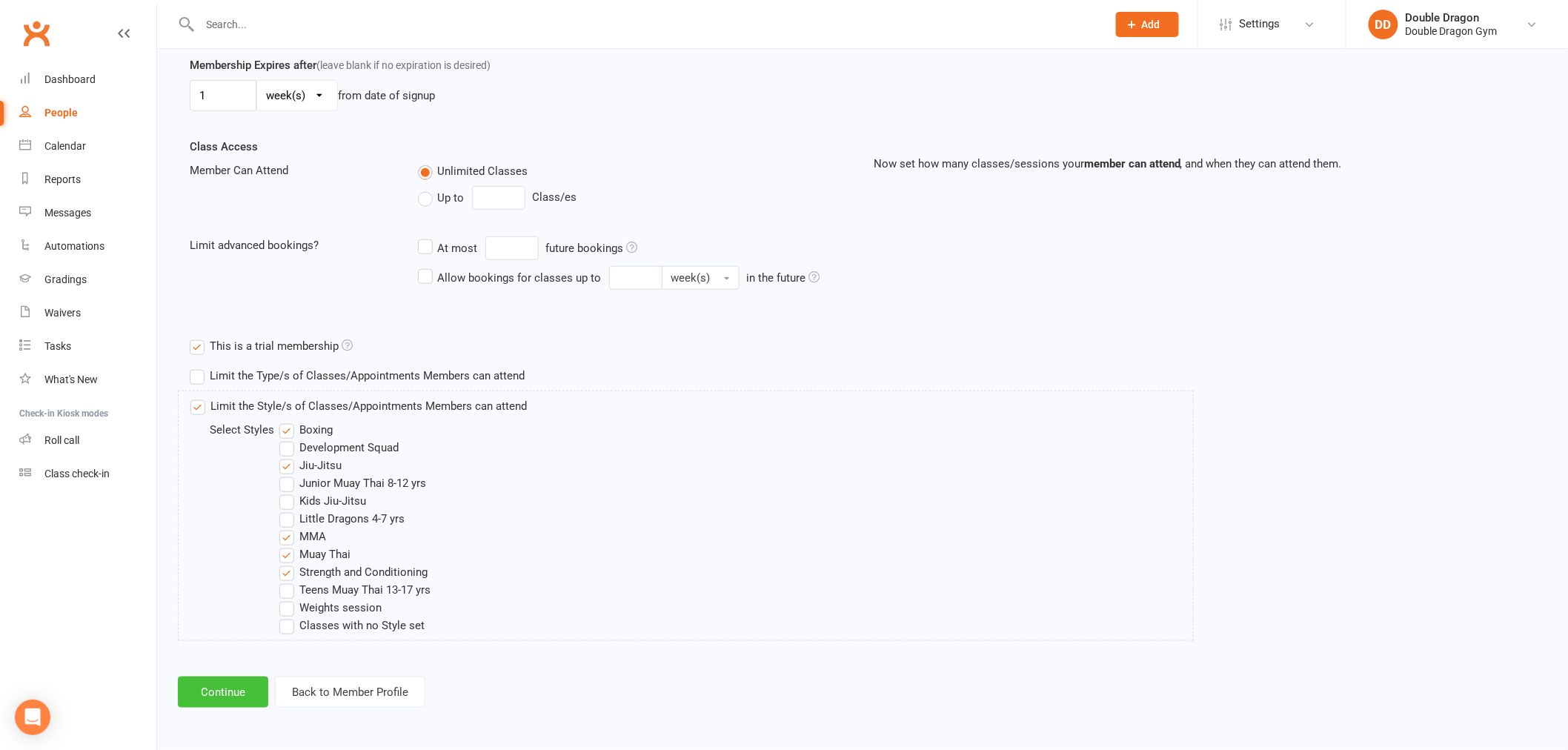
click at [215, 684] on button "Continue" at bounding box center [223, 692] width 91 height 32
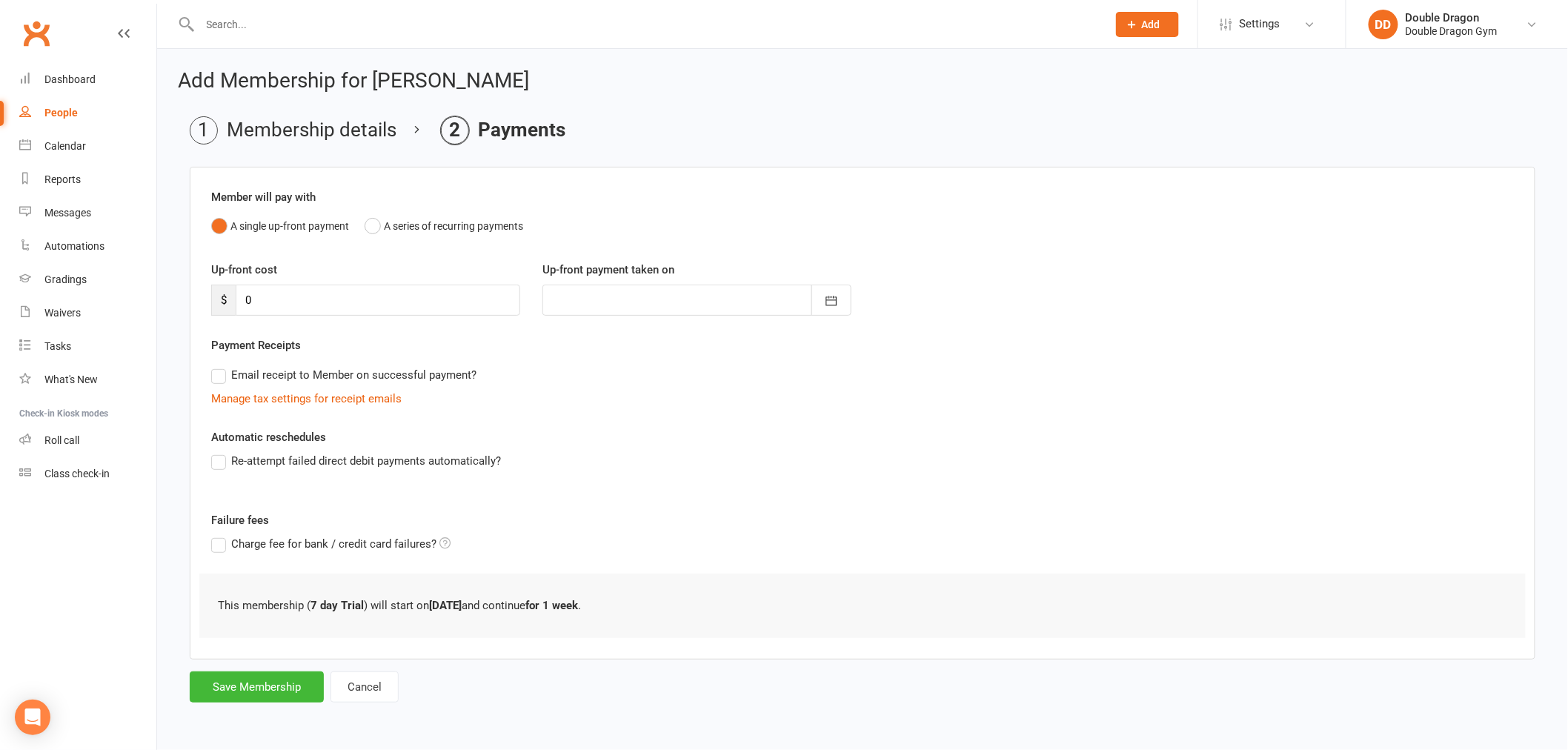
scroll to position [0, 0]
click at [243, 686] on button "Save Membership" at bounding box center [257, 687] width 134 height 32
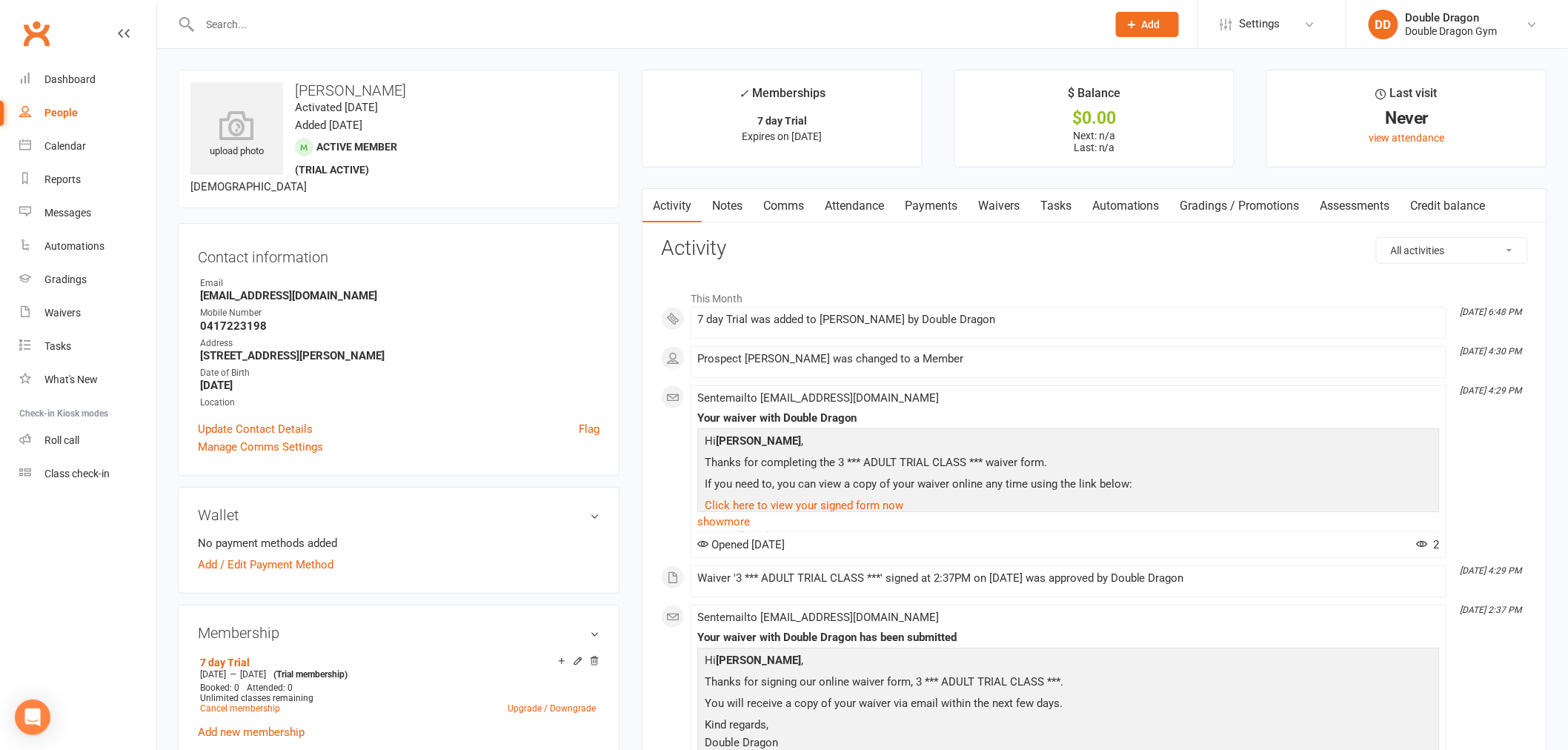
click at [308, 34] on div at bounding box center [637, 24] width 919 height 48
click at [310, 32] on input "text" at bounding box center [646, 24] width 901 height 21
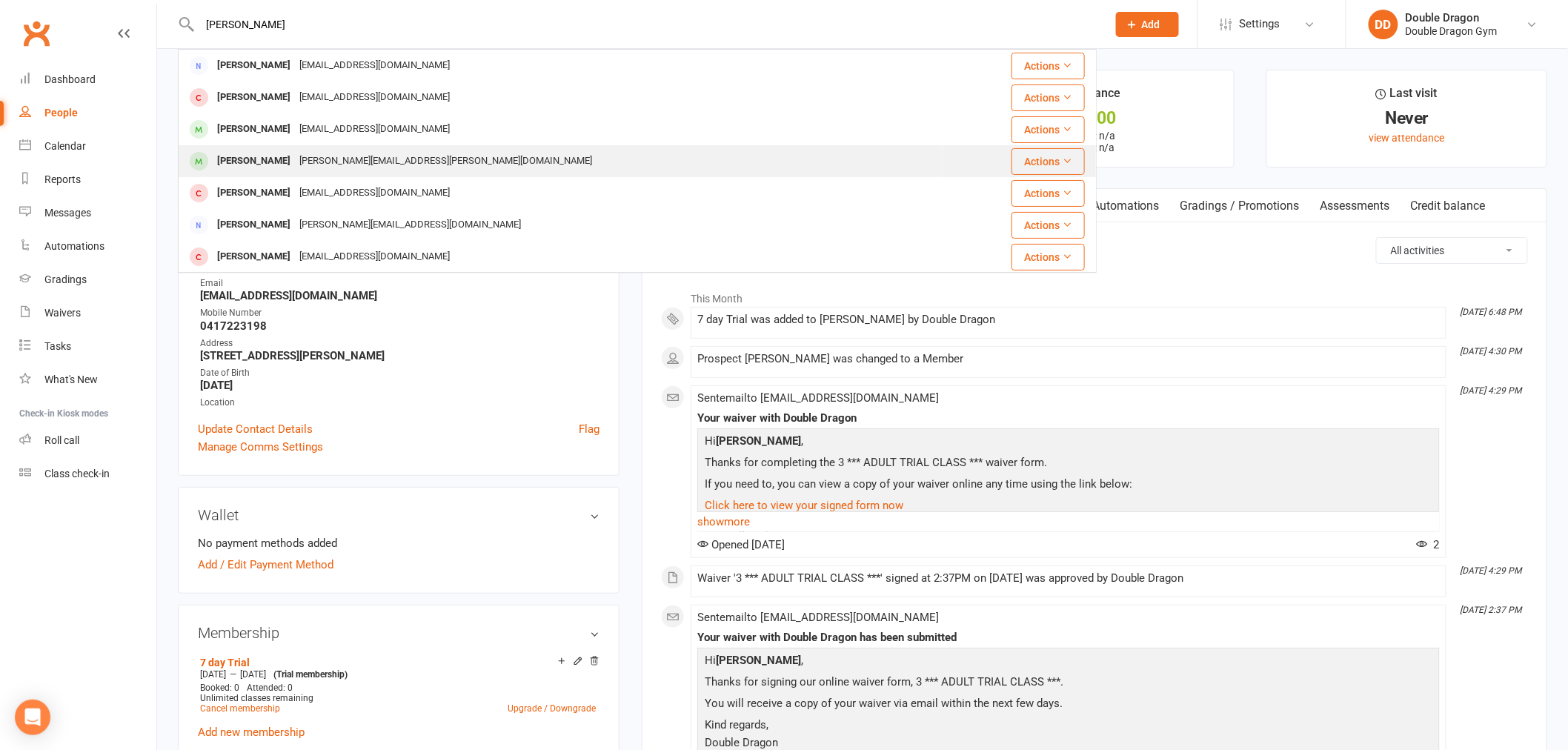
type input "jared"
click at [342, 159] on div "[PERSON_NAME][EMAIL_ADDRESS][PERSON_NAME][DOMAIN_NAME]" at bounding box center [445, 161] width 301 height 22
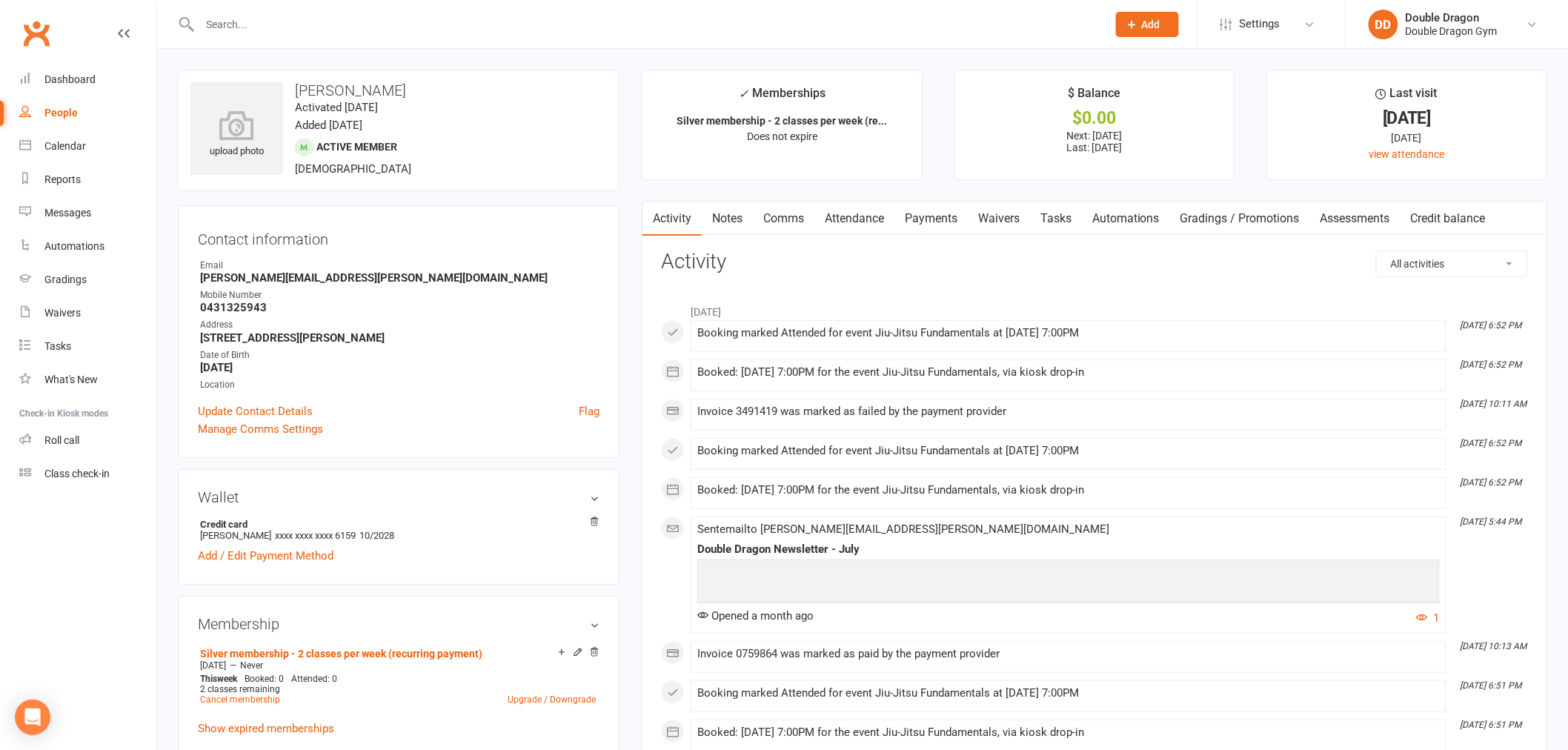
click at [946, 221] on link "Payments" at bounding box center [931, 218] width 74 height 34
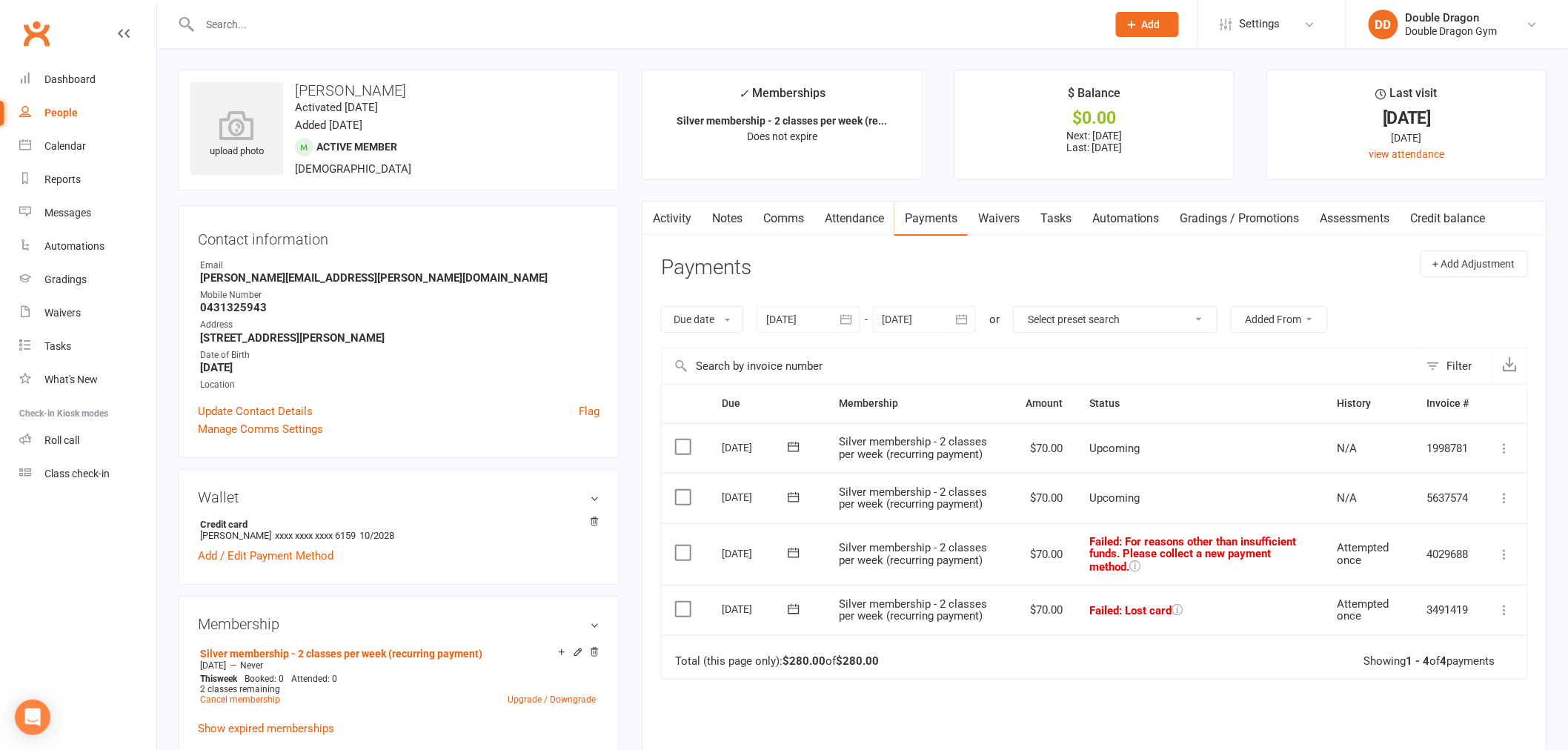
click at [250, 21] on input "text" at bounding box center [646, 24] width 901 height 21
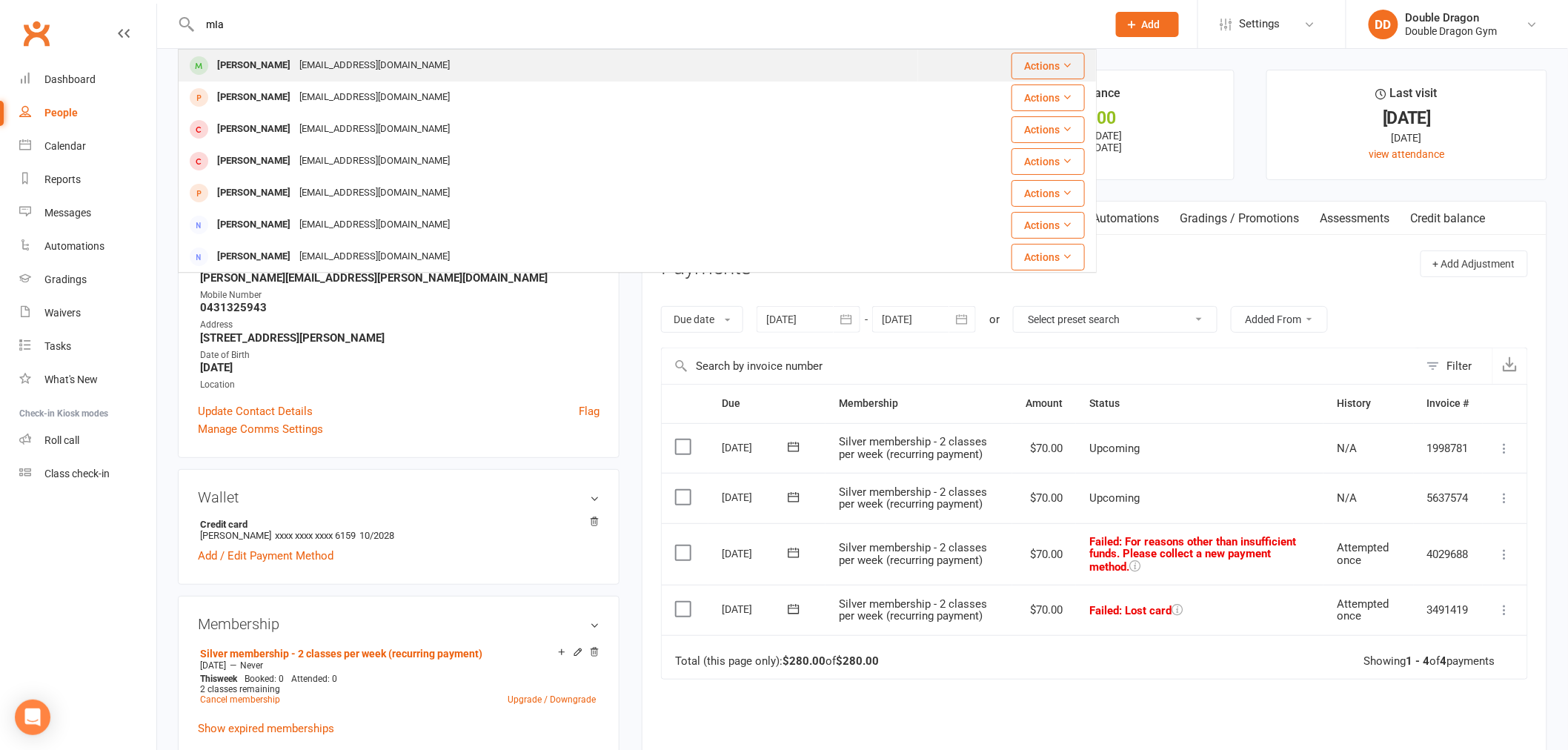
type input "mIa"
click at [325, 70] on div "rudnitskiy.mia@gmail.com" at bounding box center [374, 65] width 159 height 22
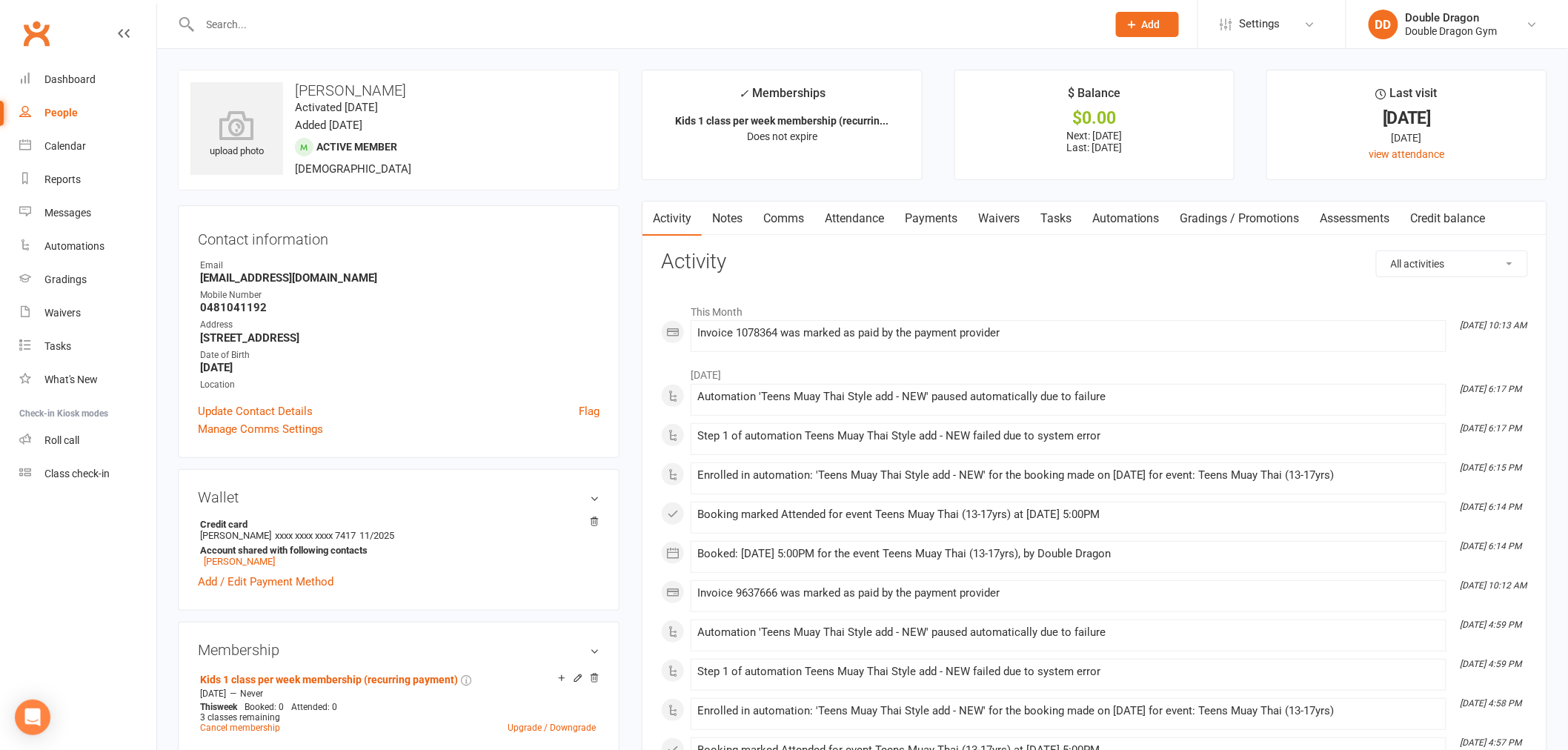
click at [866, 220] on link "Attendance" at bounding box center [854, 218] width 80 height 34
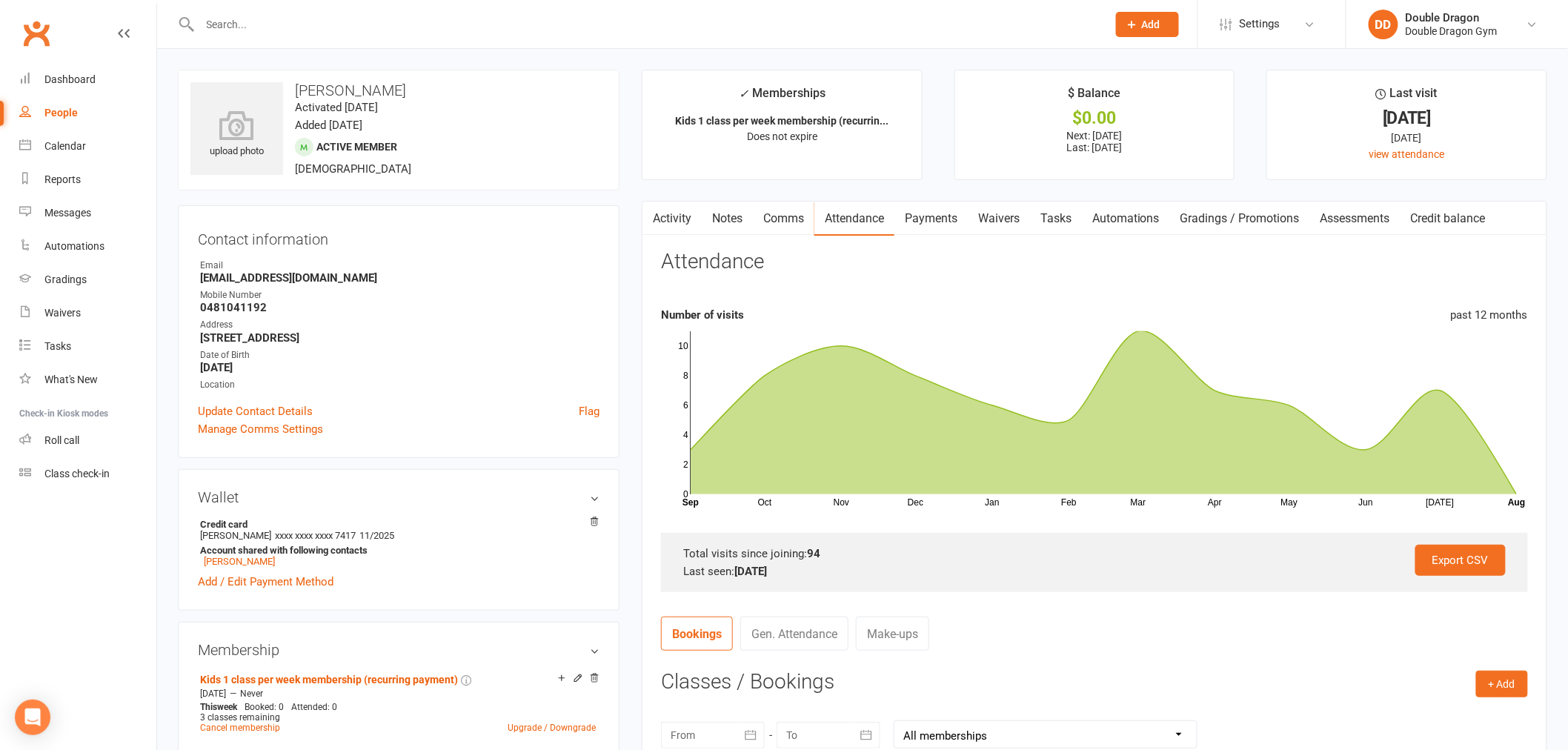
click at [964, 206] on link "Payments" at bounding box center [931, 218] width 74 height 34
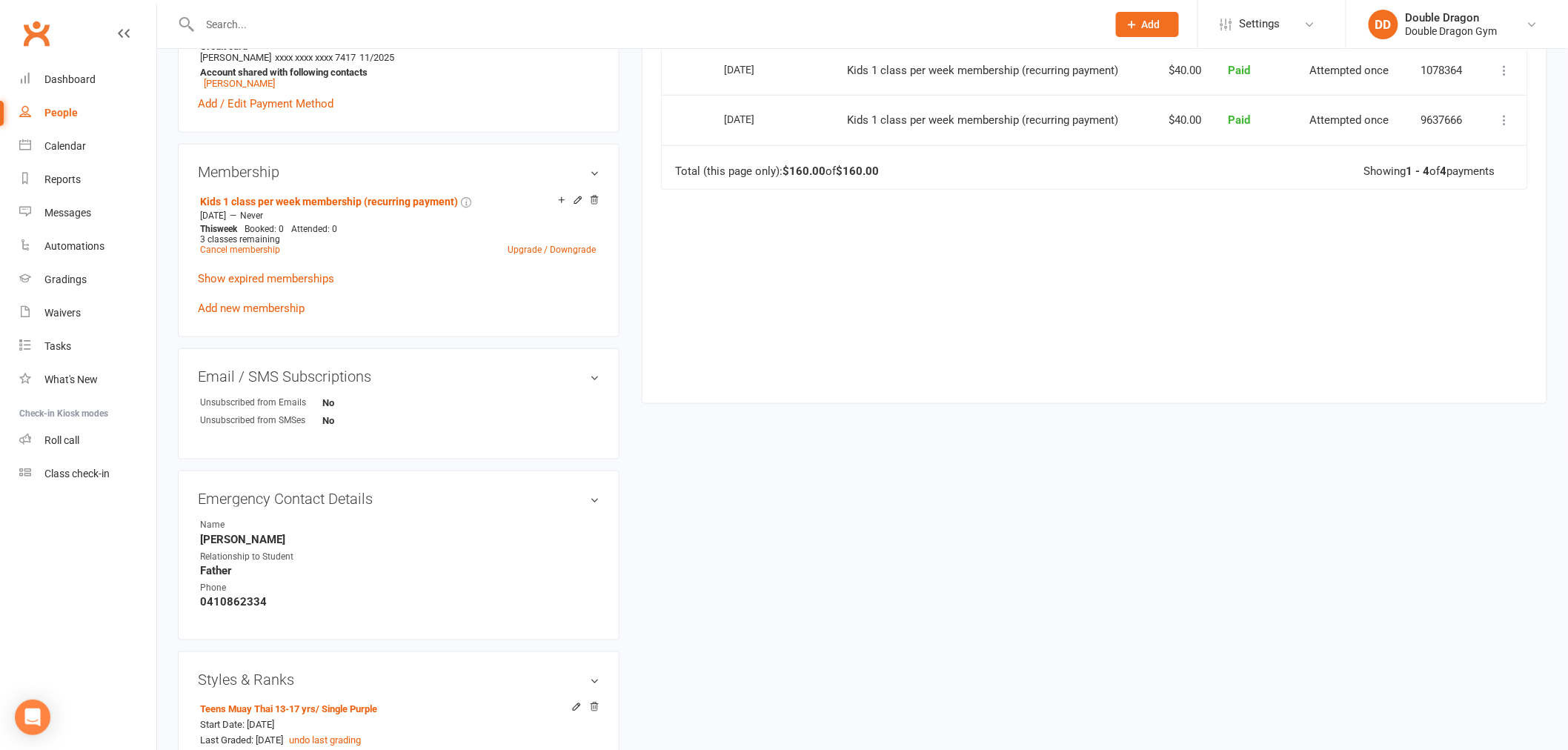
scroll to position [575, 0]
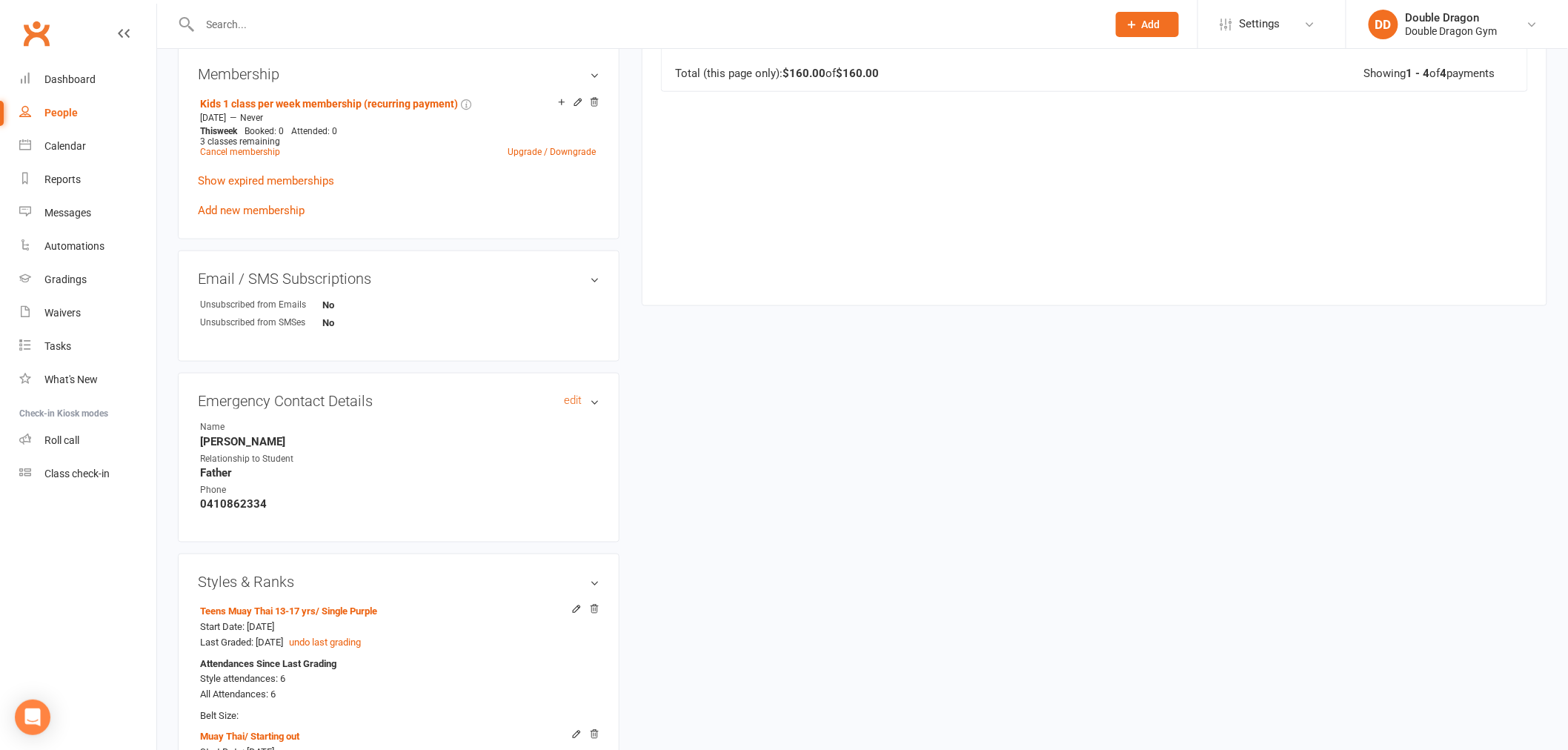
click at [596, 396] on h3 "Emergency Contact Details edit" at bounding box center [398, 401] width 402 height 16
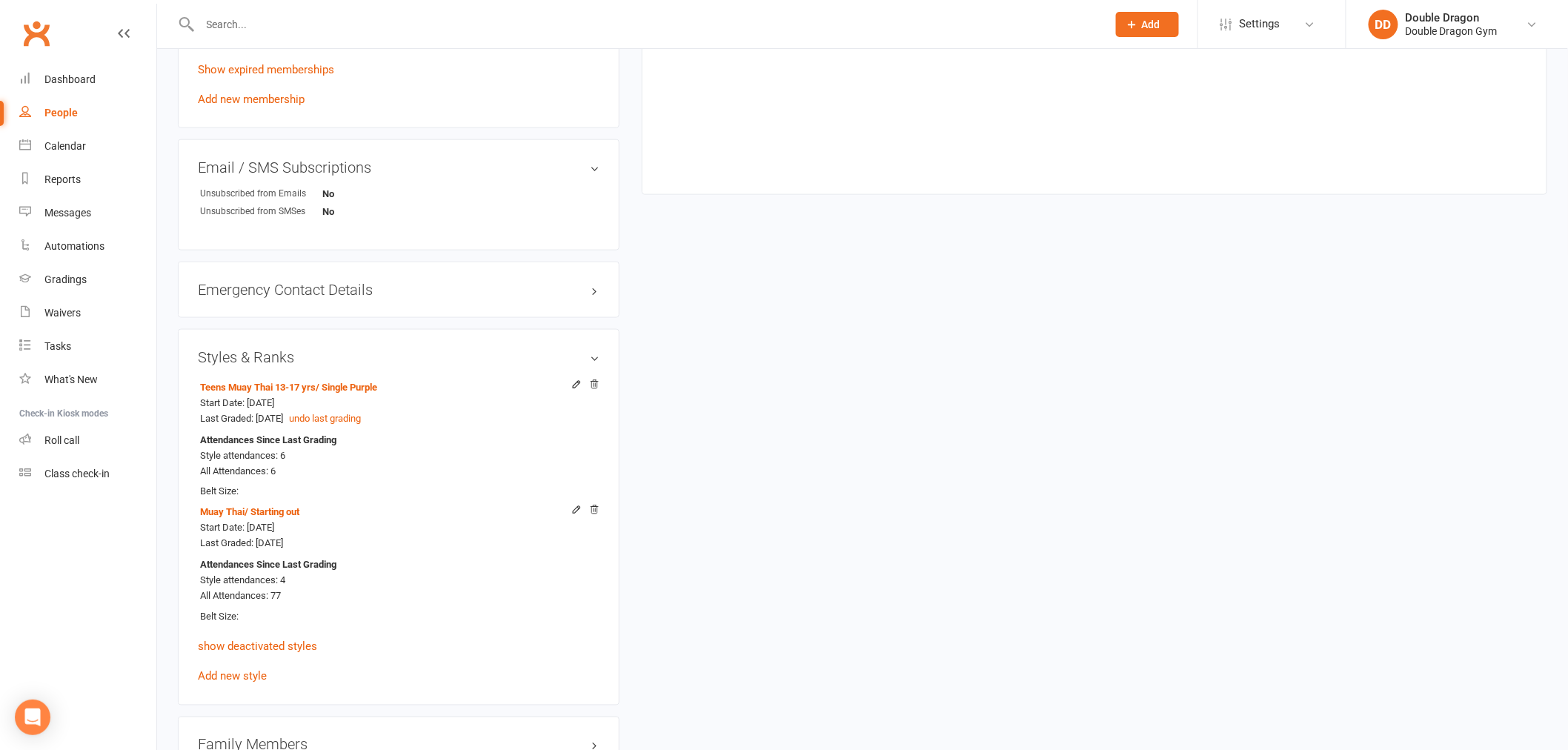
scroll to position [658, 0]
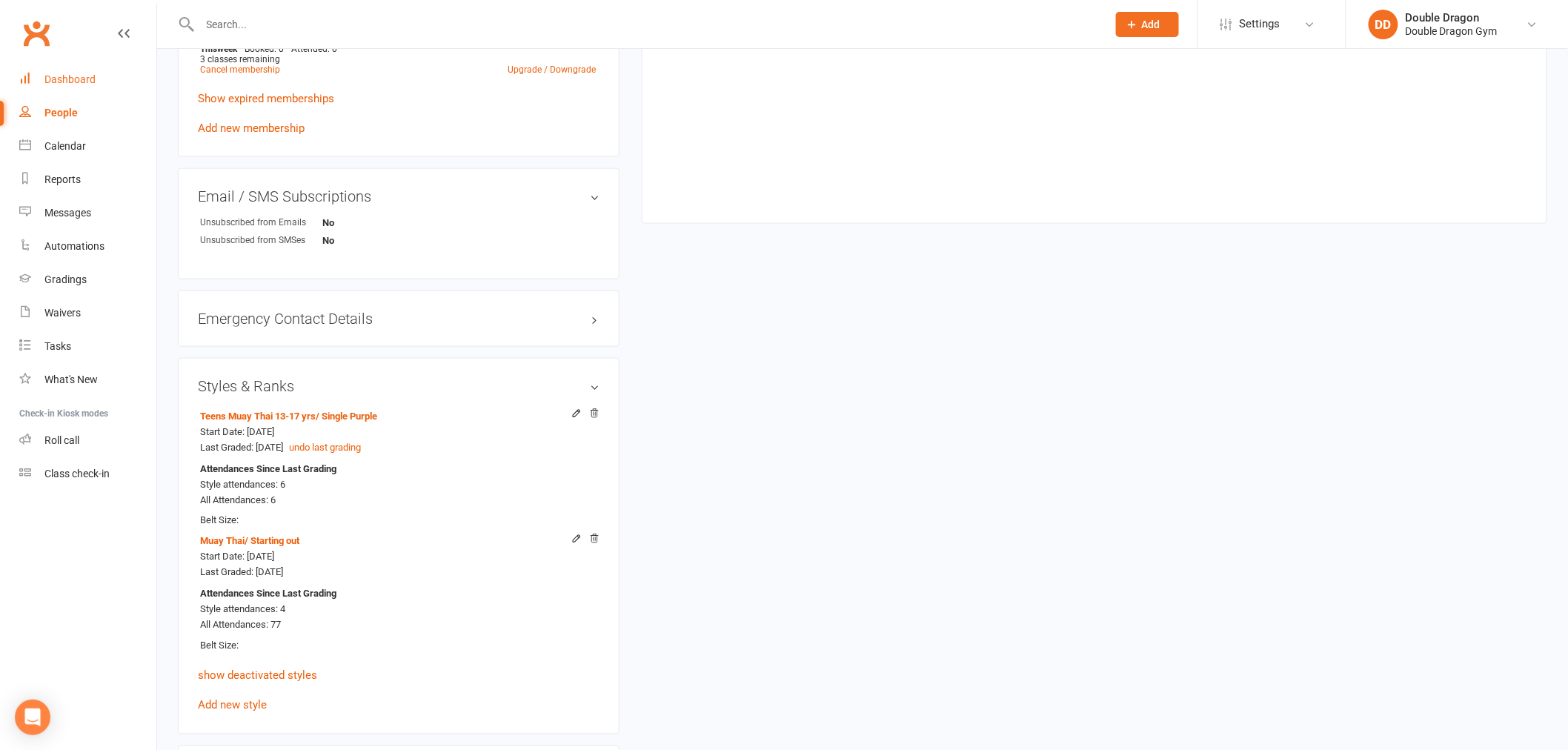
click at [48, 94] on link "Dashboard" at bounding box center [88, 79] width 137 height 33
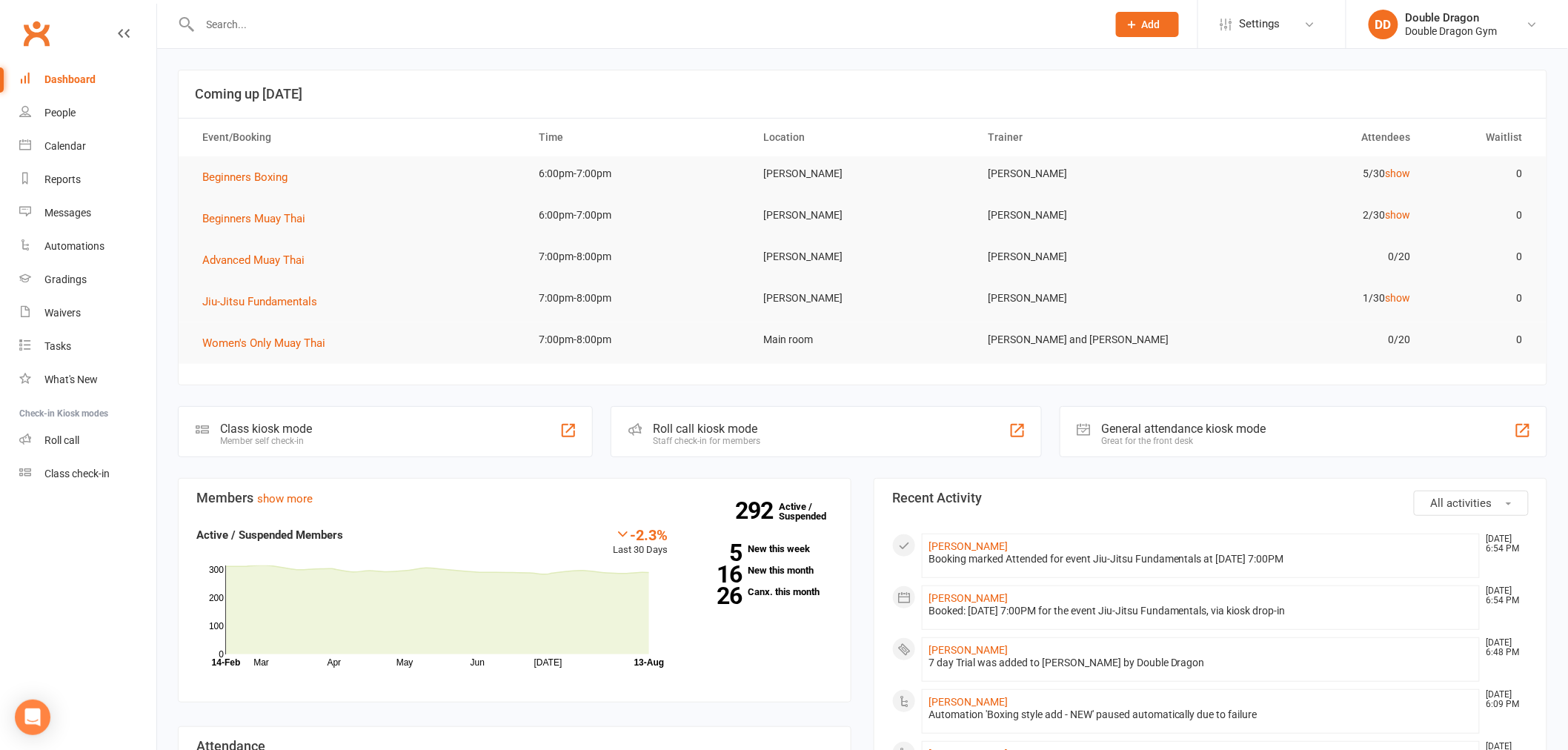
click at [808, 440] on div "Roll call kiosk mode Staff check-in for members" at bounding box center [826, 431] width 431 height 51
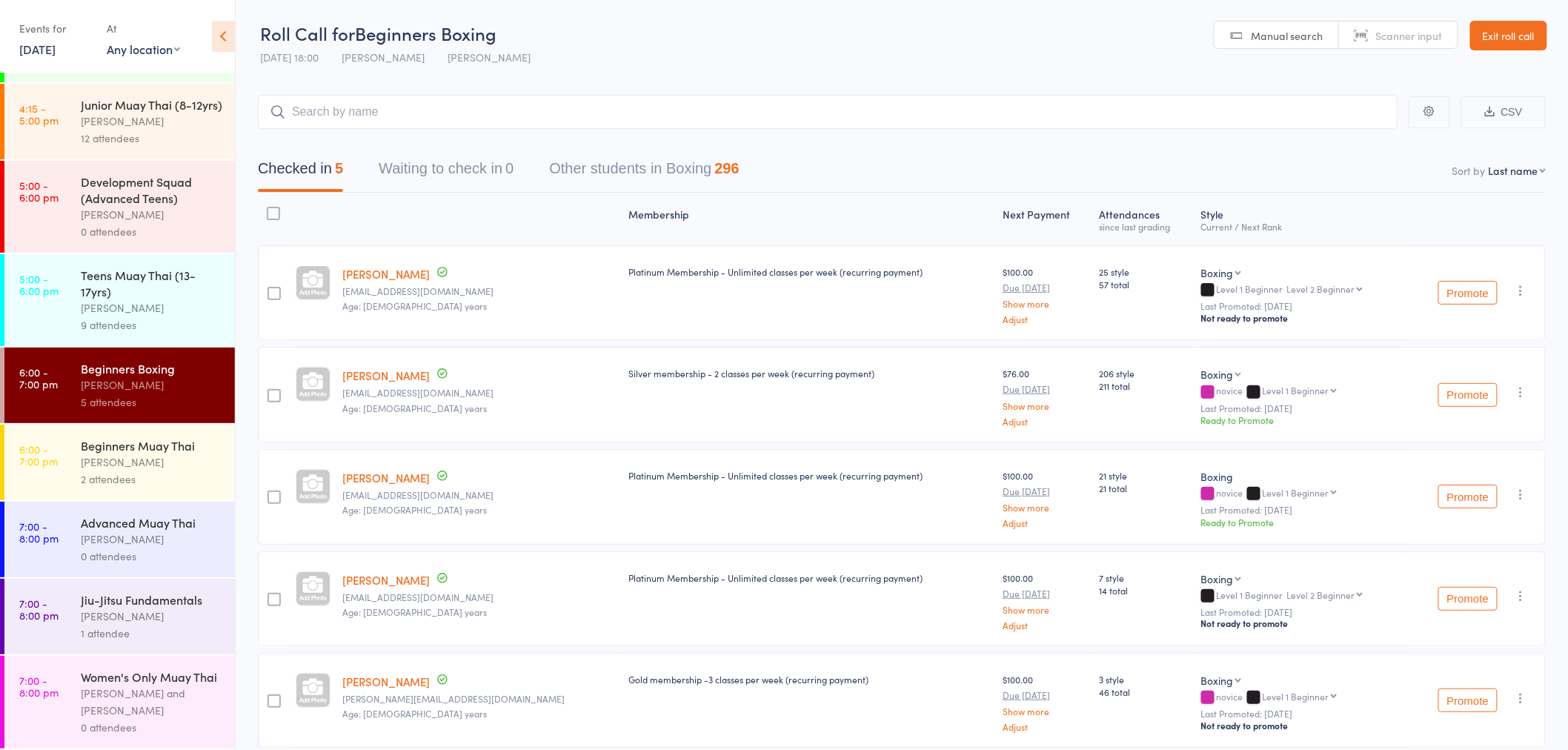
scroll to position [100, 0]
click at [151, 668] on div "Women's Only Muay Thai" at bounding box center [151, 676] width 141 height 16
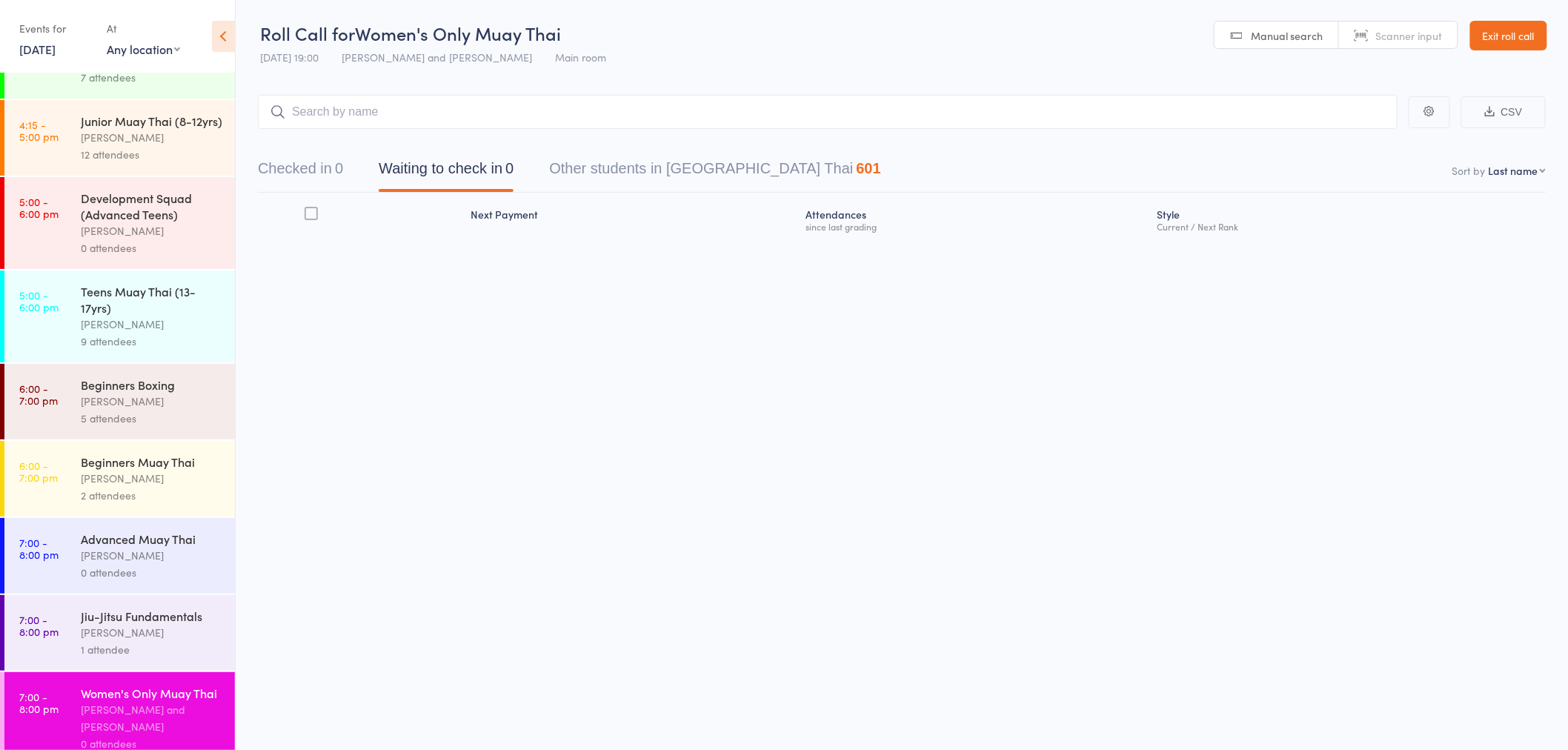
scroll to position [100, 0]
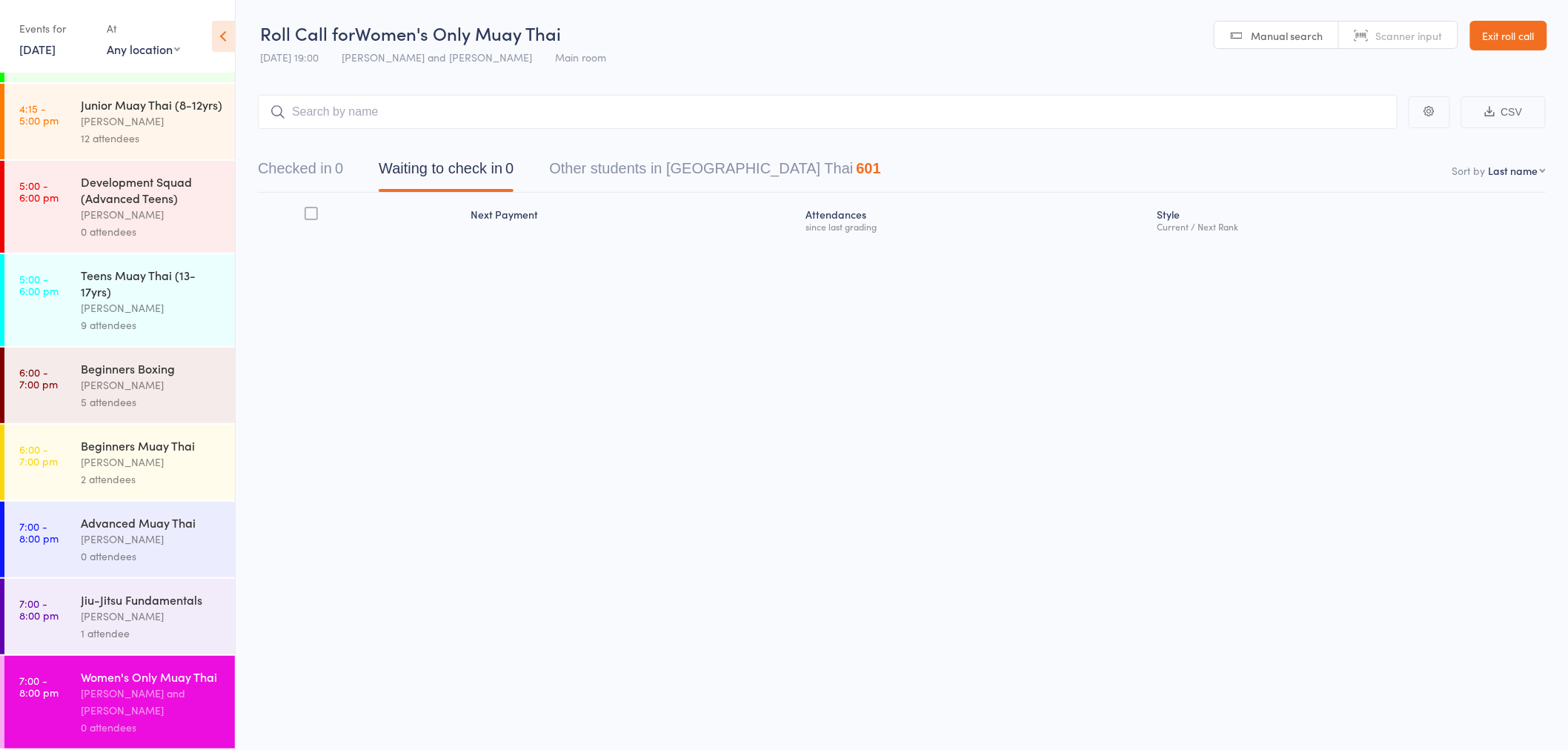
click at [171, 608] on div "[PERSON_NAME]" at bounding box center [151, 616] width 141 height 17
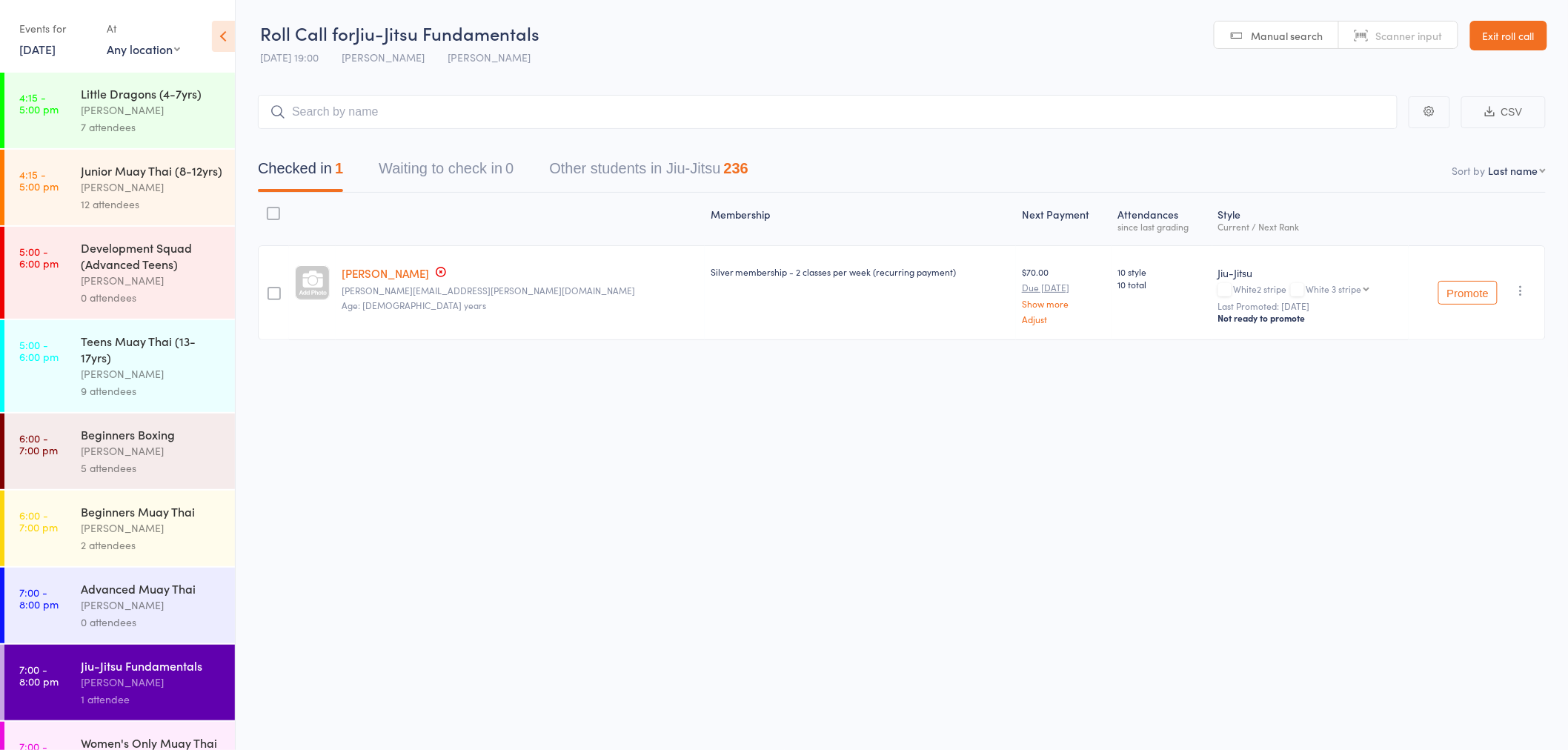
click at [1515, 40] on link "Exit roll call" at bounding box center [1508, 36] width 77 height 30
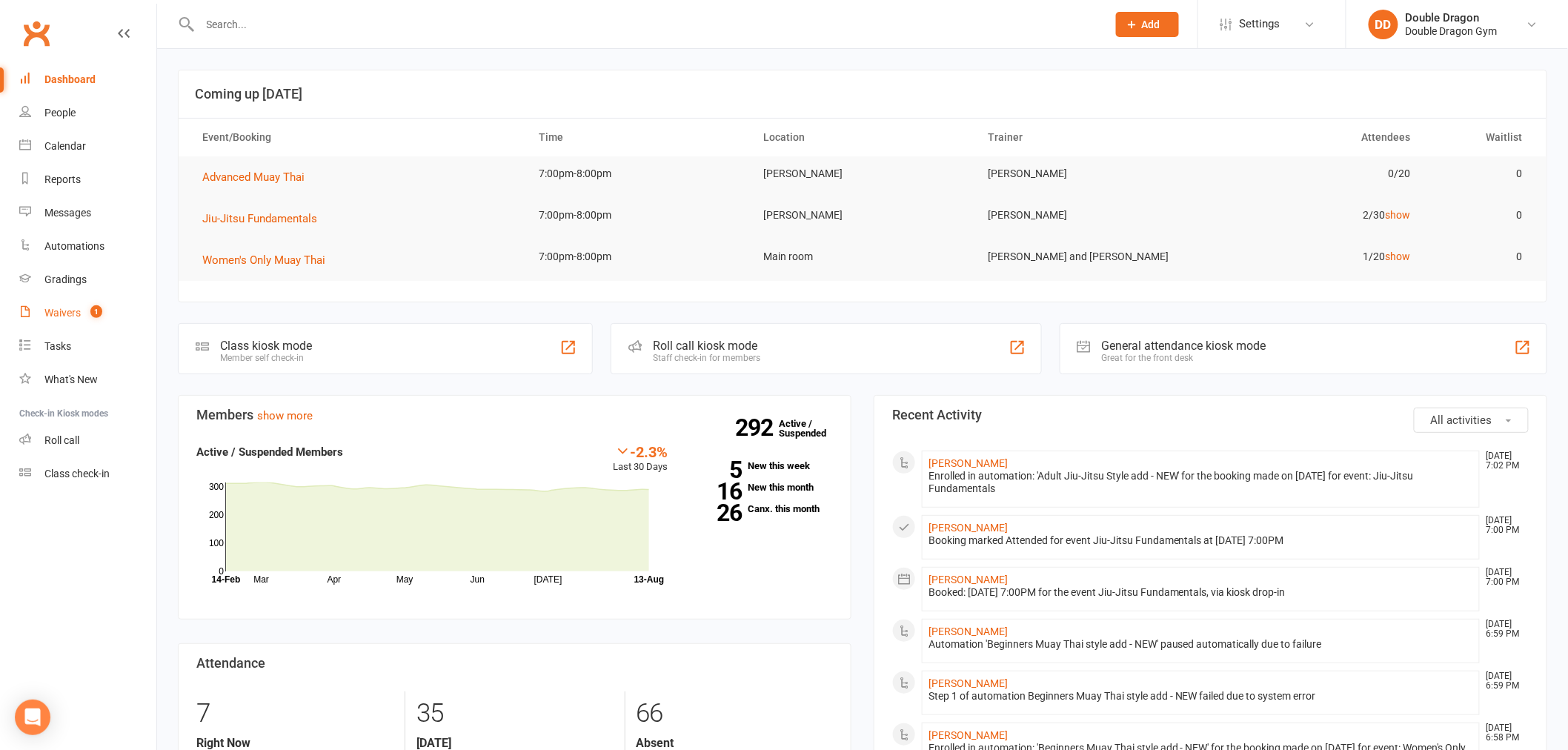
click at [67, 316] on div "Waivers" at bounding box center [62, 313] width 36 height 12
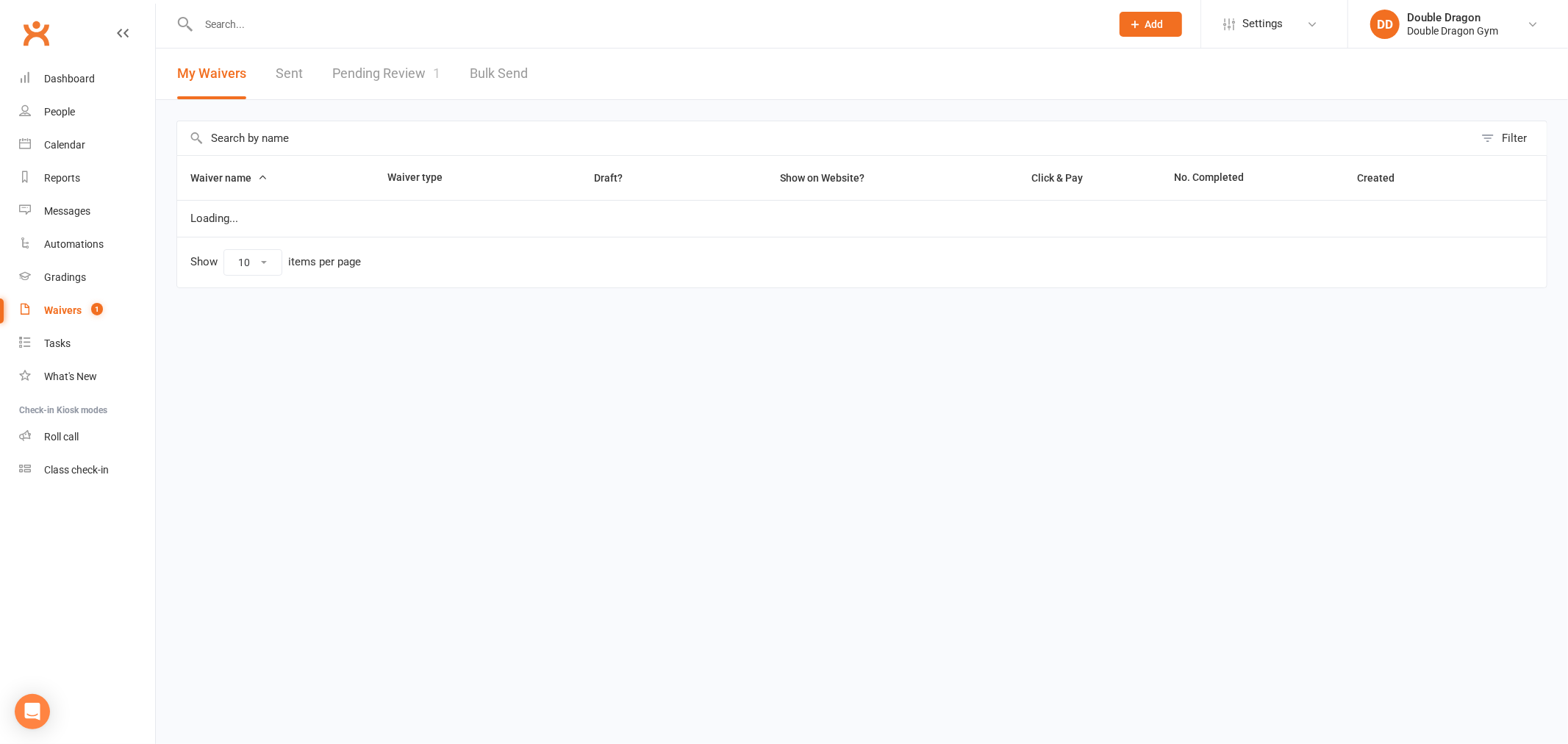
click at [373, 75] on link "Pending Review 1" at bounding box center [386, 74] width 108 height 51
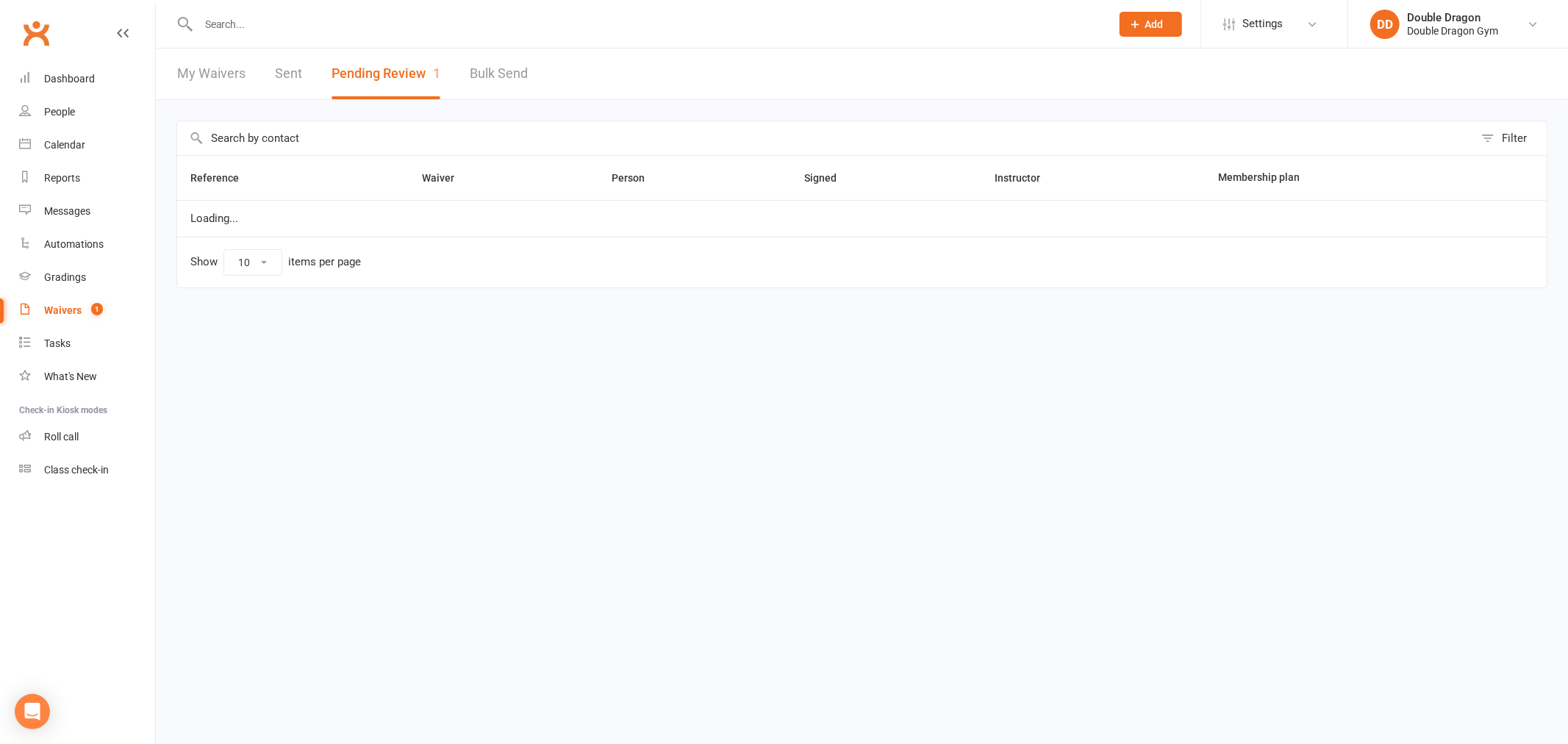
select select "100"
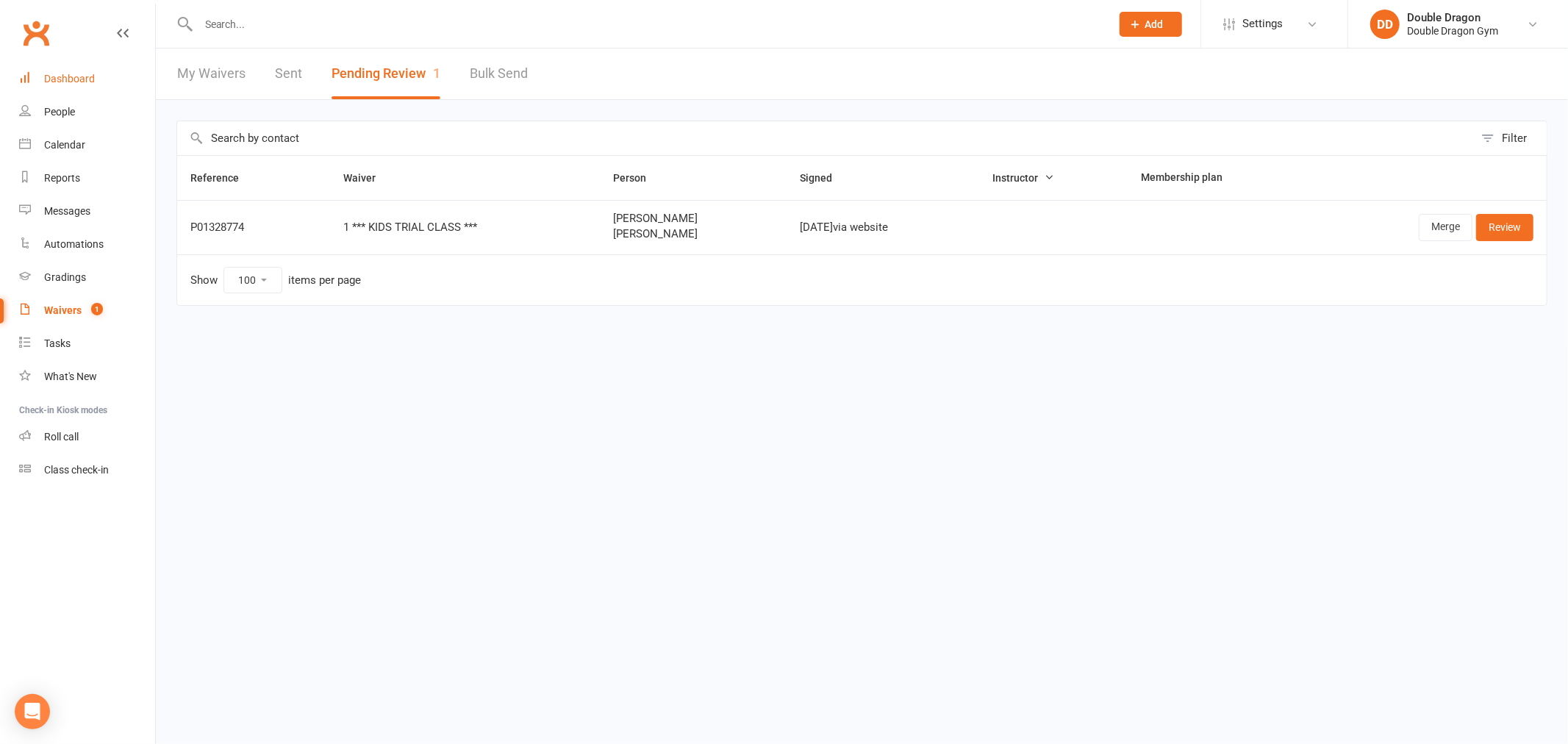
click at [64, 91] on link "Dashboard" at bounding box center [87, 79] width 136 height 33
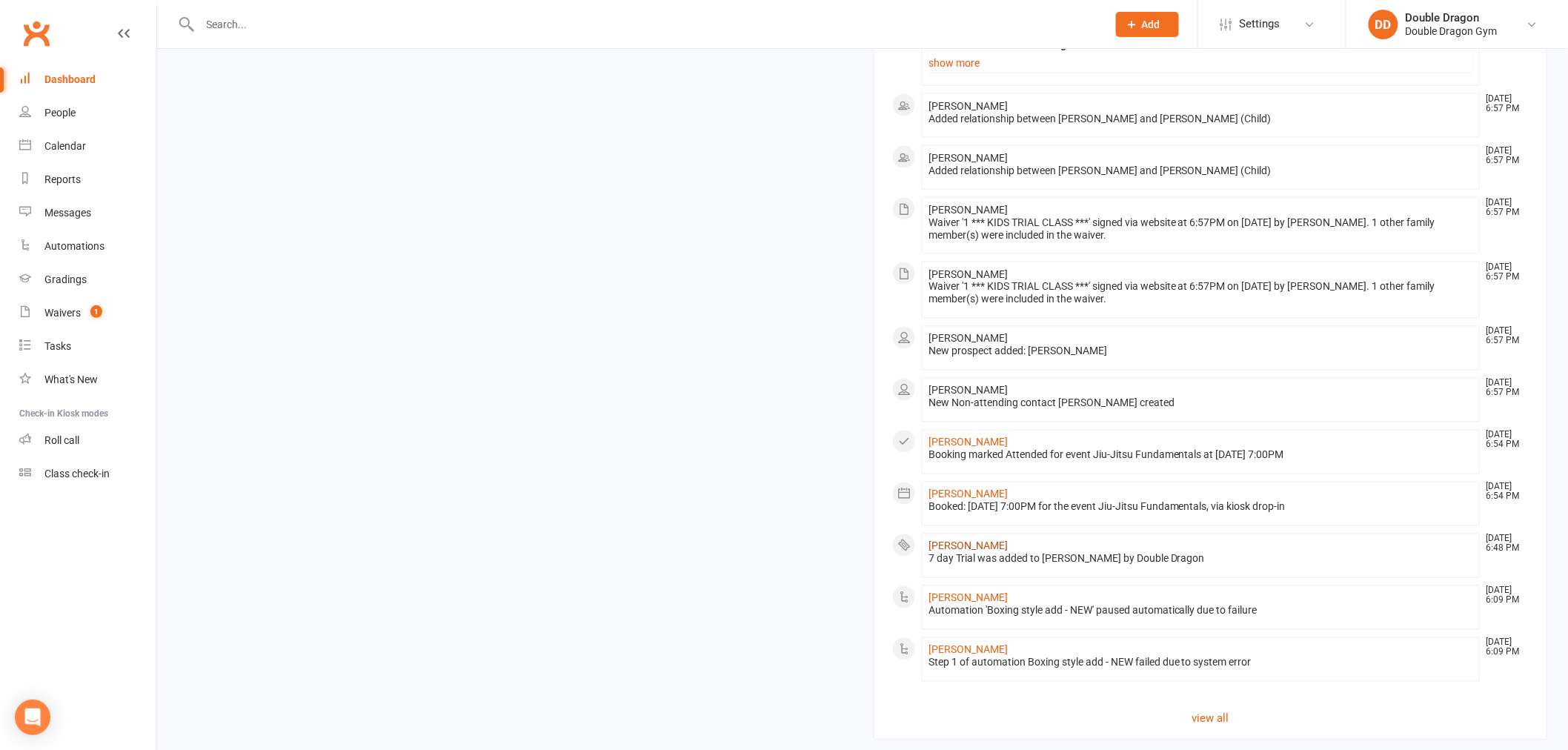
scroll to position [862, 0]
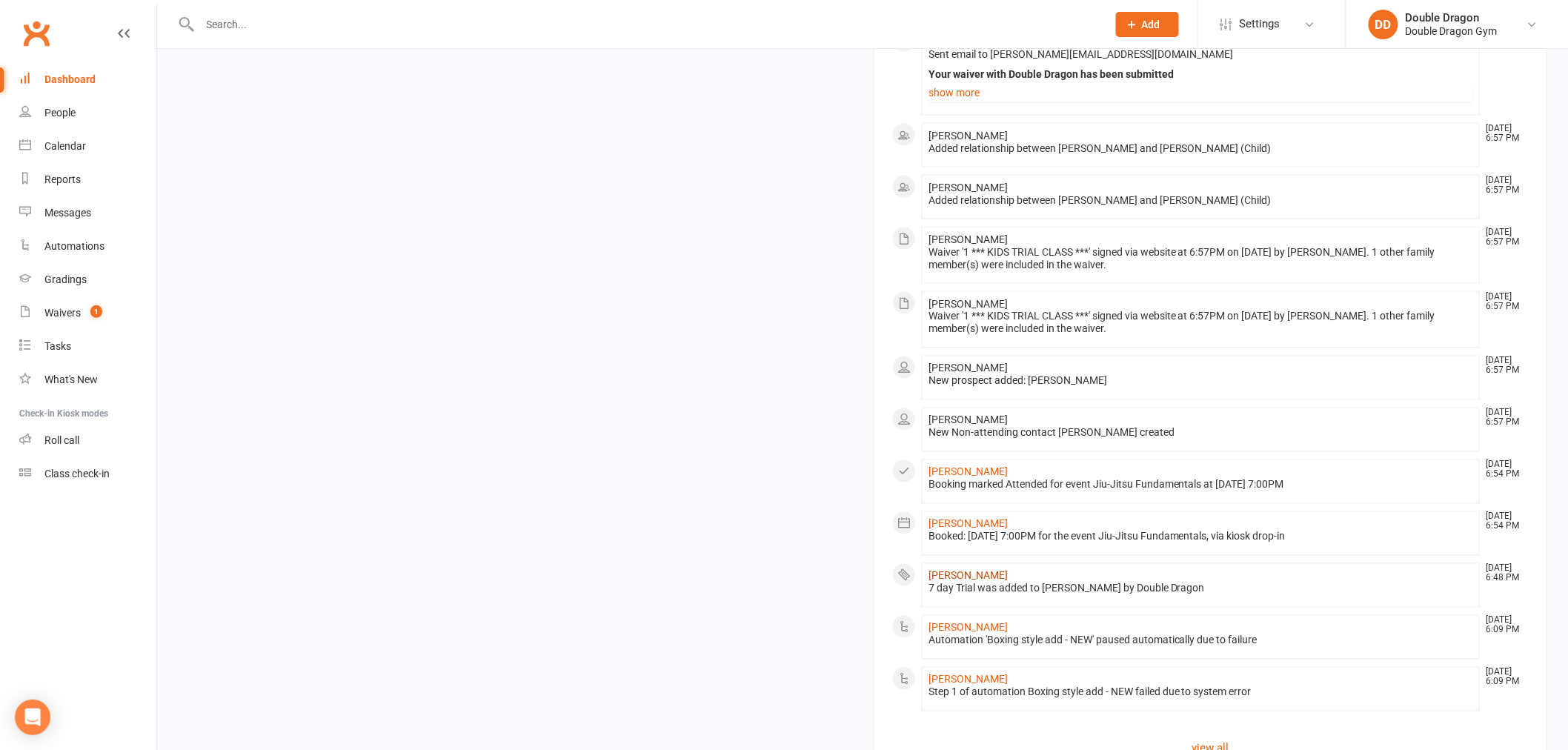
click at [966, 581] on link "[PERSON_NAME]" at bounding box center [968, 575] width 79 height 12
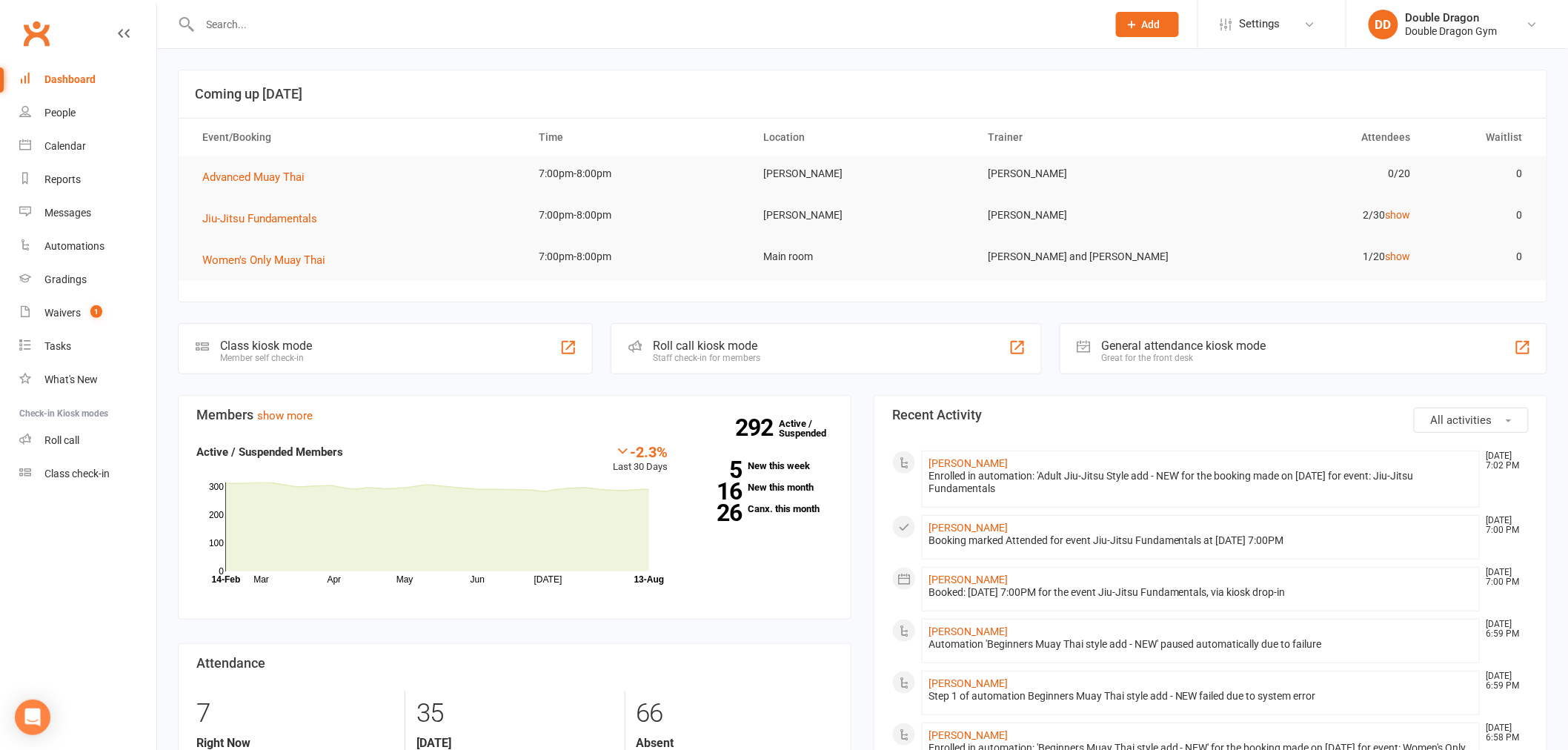
click at [381, 32] on input "text" at bounding box center [646, 24] width 901 height 21
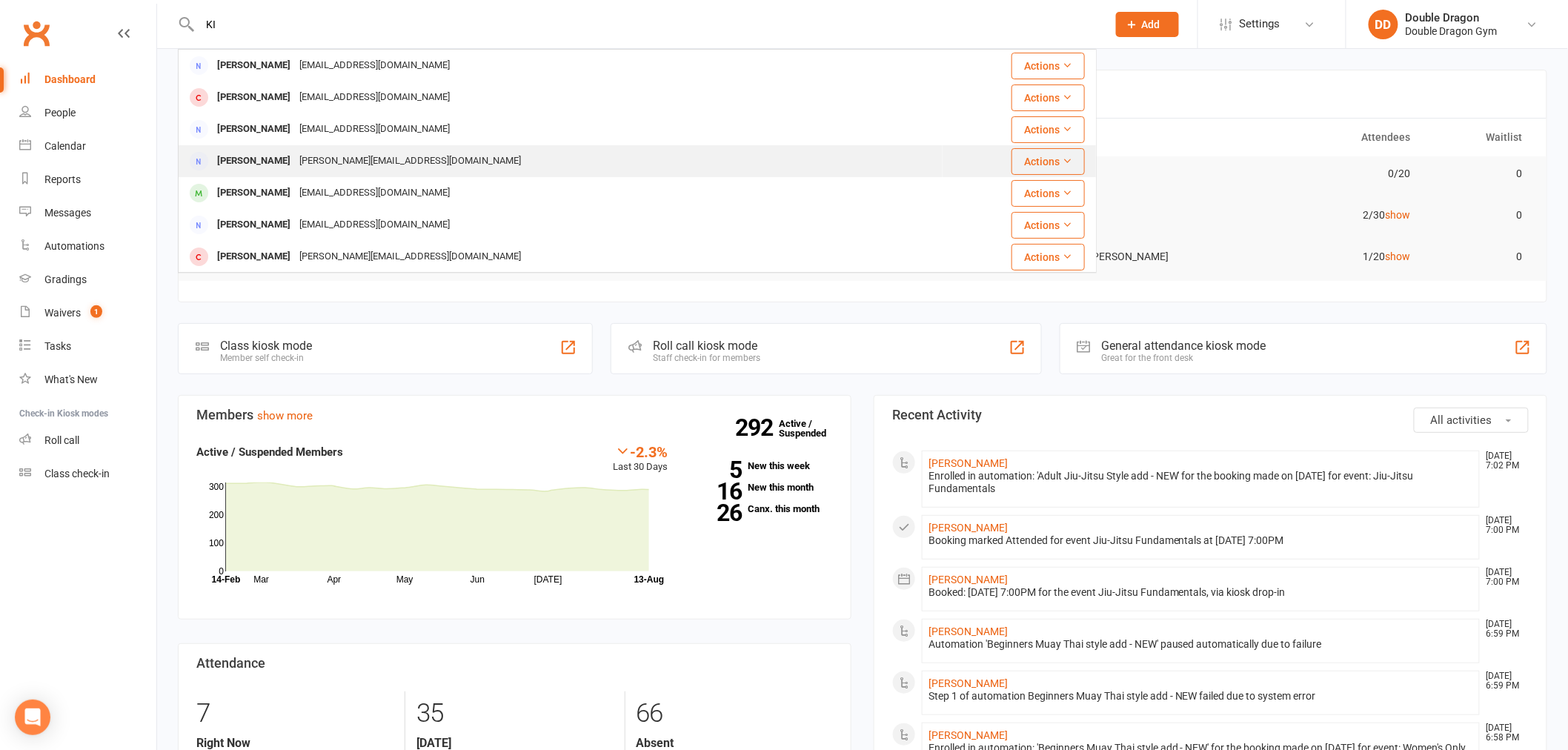
type input "K"
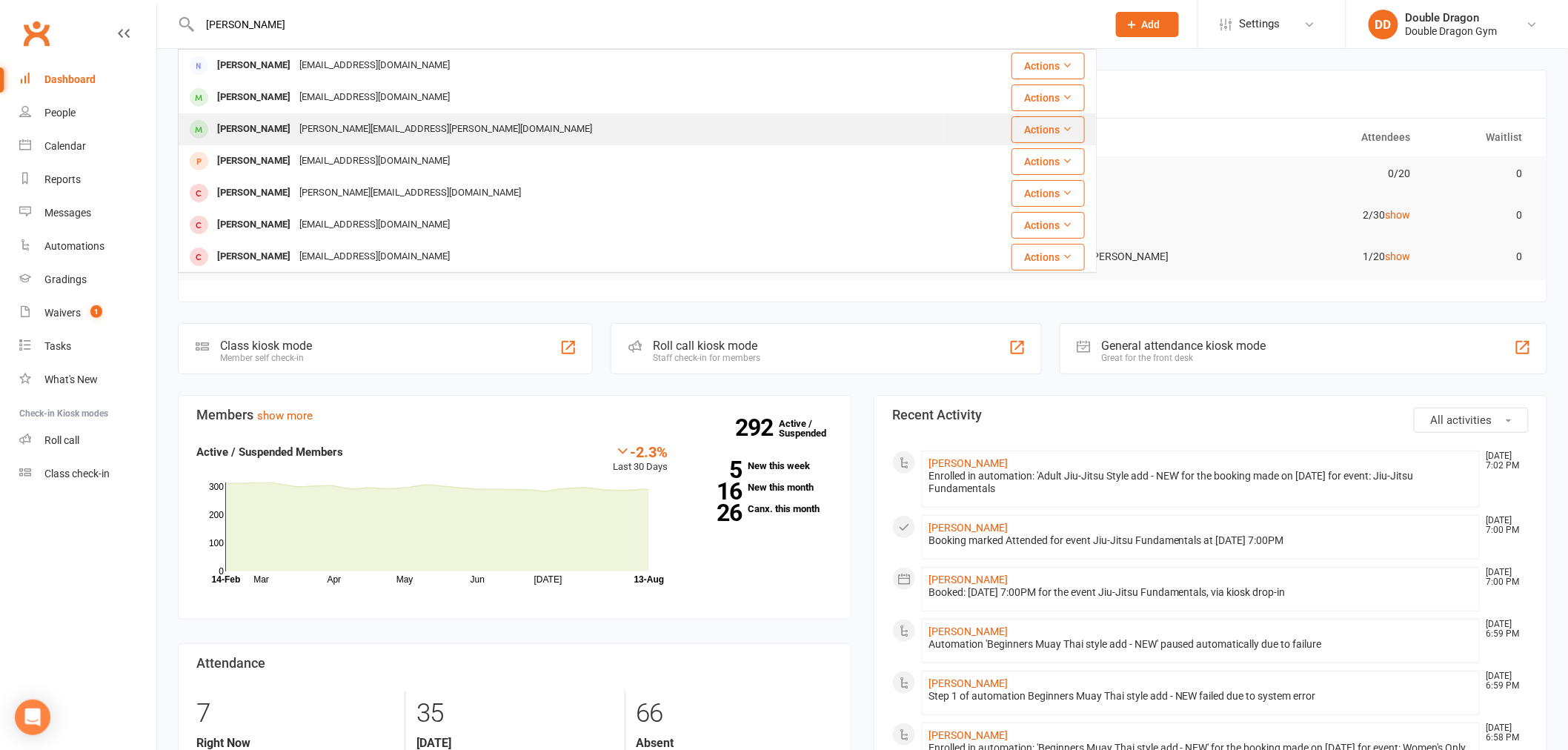
type input "[PERSON_NAME]"
click at [321, 130] on div "[PERSON_NAME][EMAIL_ADDRESS][PERSON_NAME][DOMAIN_NAME]" at bounding box center [445, 129] width 301 height 22
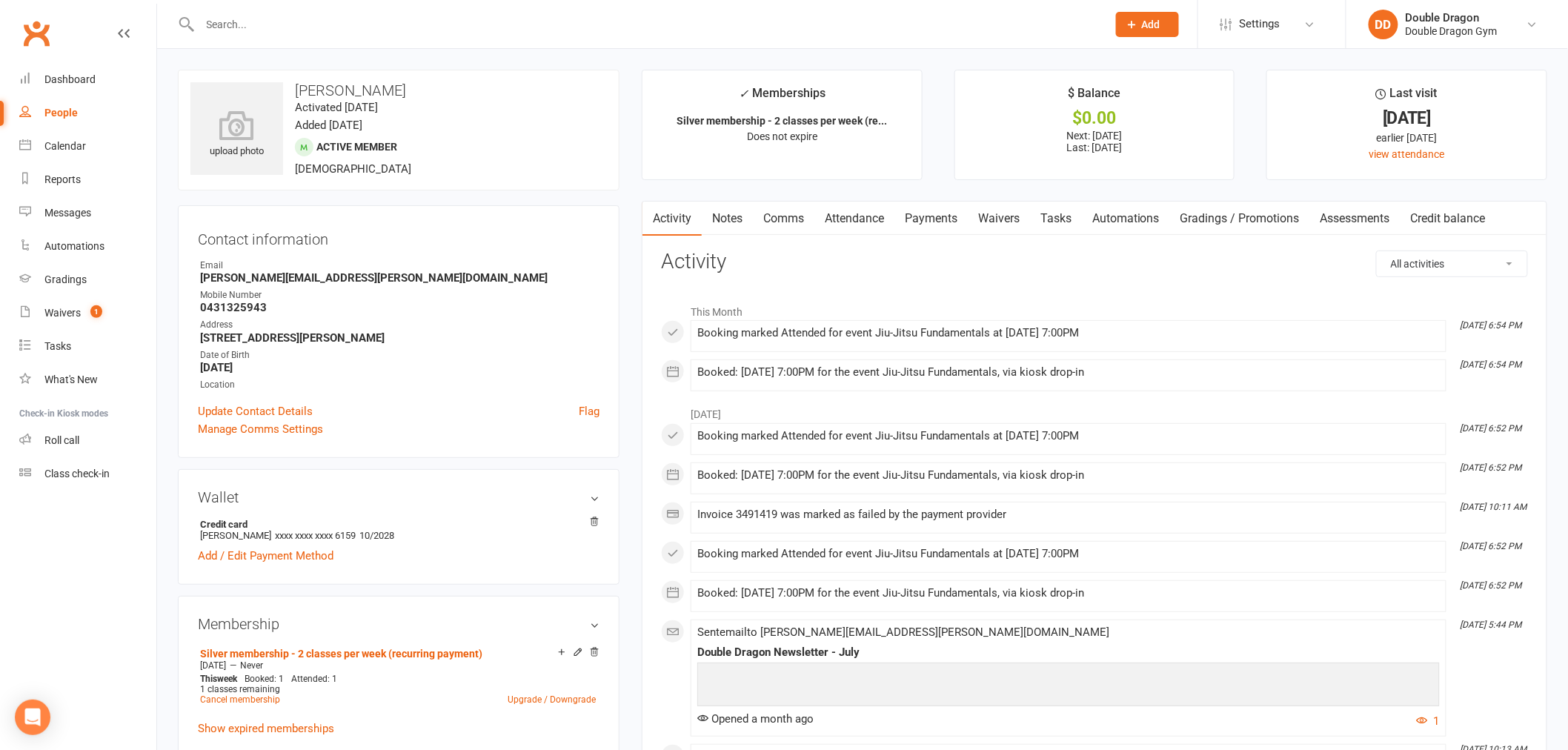
click at [999, 219] on link "Waivers" at bounding box center [999, 218] width 62 height 34
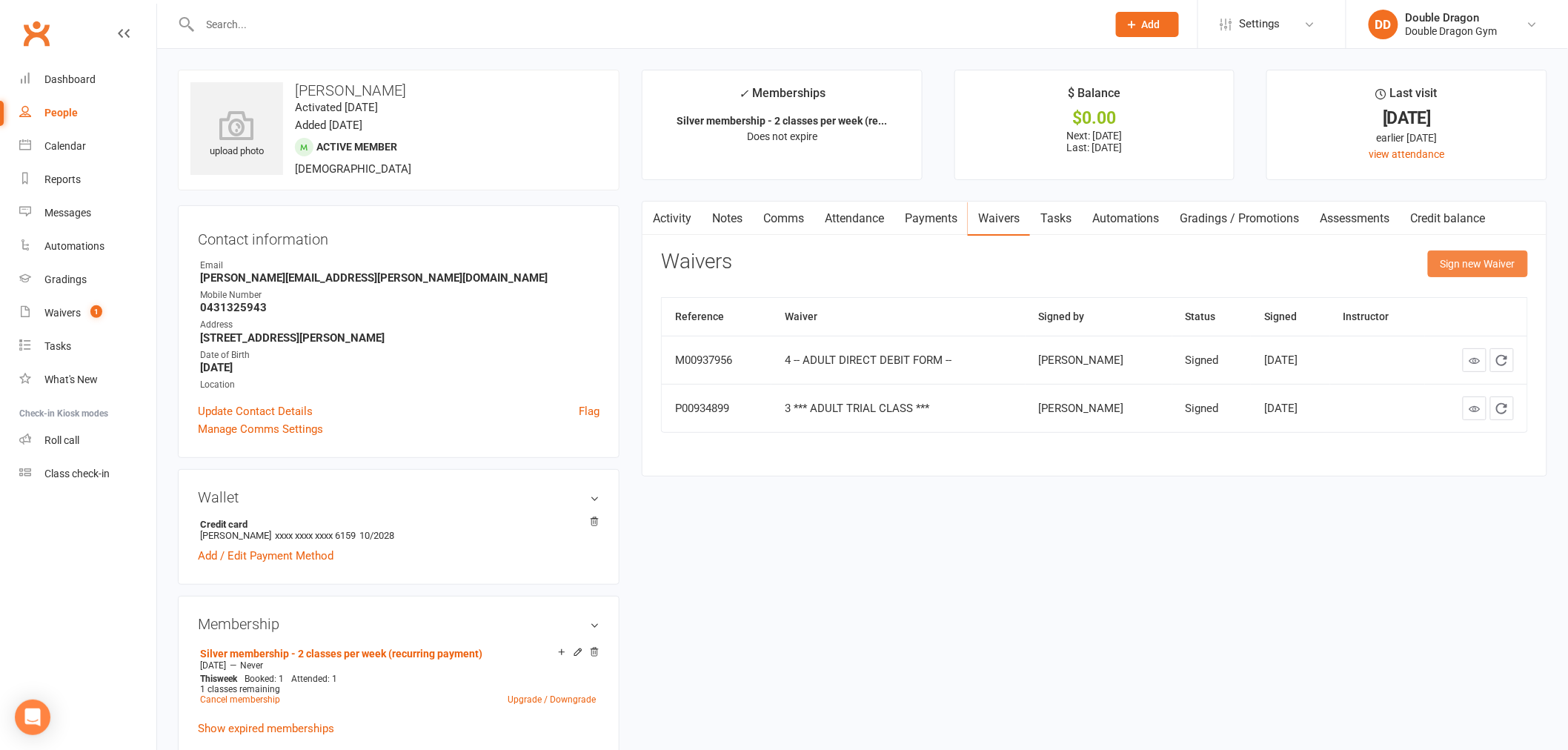
click at [1464, 270] on button "Sign new Waiver" at bounding box center [1478, 263] width 100 height 27
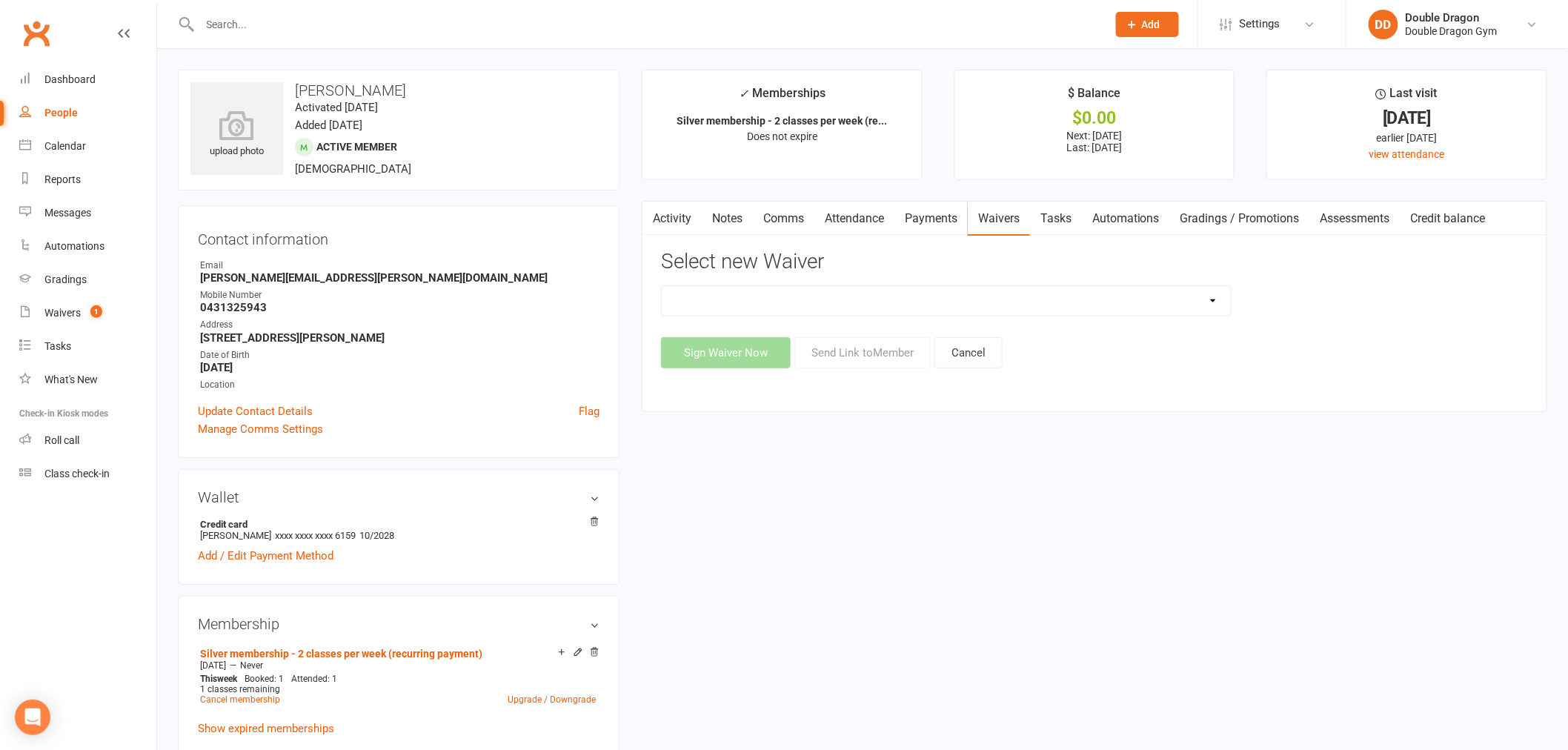
click at [1209, 305] on select "1 *** KIDS TRIAL CLASS *** 1 *** KIDS TRIAL CLASS *** (1) 2 -- KIDS DIRECT DEBI…" at bounding box center [946, 301] width 569 height 30
select select "6838"
click at [662, 286] on select "1 *** KIDS TRIAL CLASS *** 1 *** KIDS TRIAL CLASS *** (1) 2 -- KIDS DIRECT DEBI…" at bounding box center [946, 301] width 569 height 30
click at [851, 352] on button "Send Link to Member" at bounding box center [862, 352] width 137 height 32
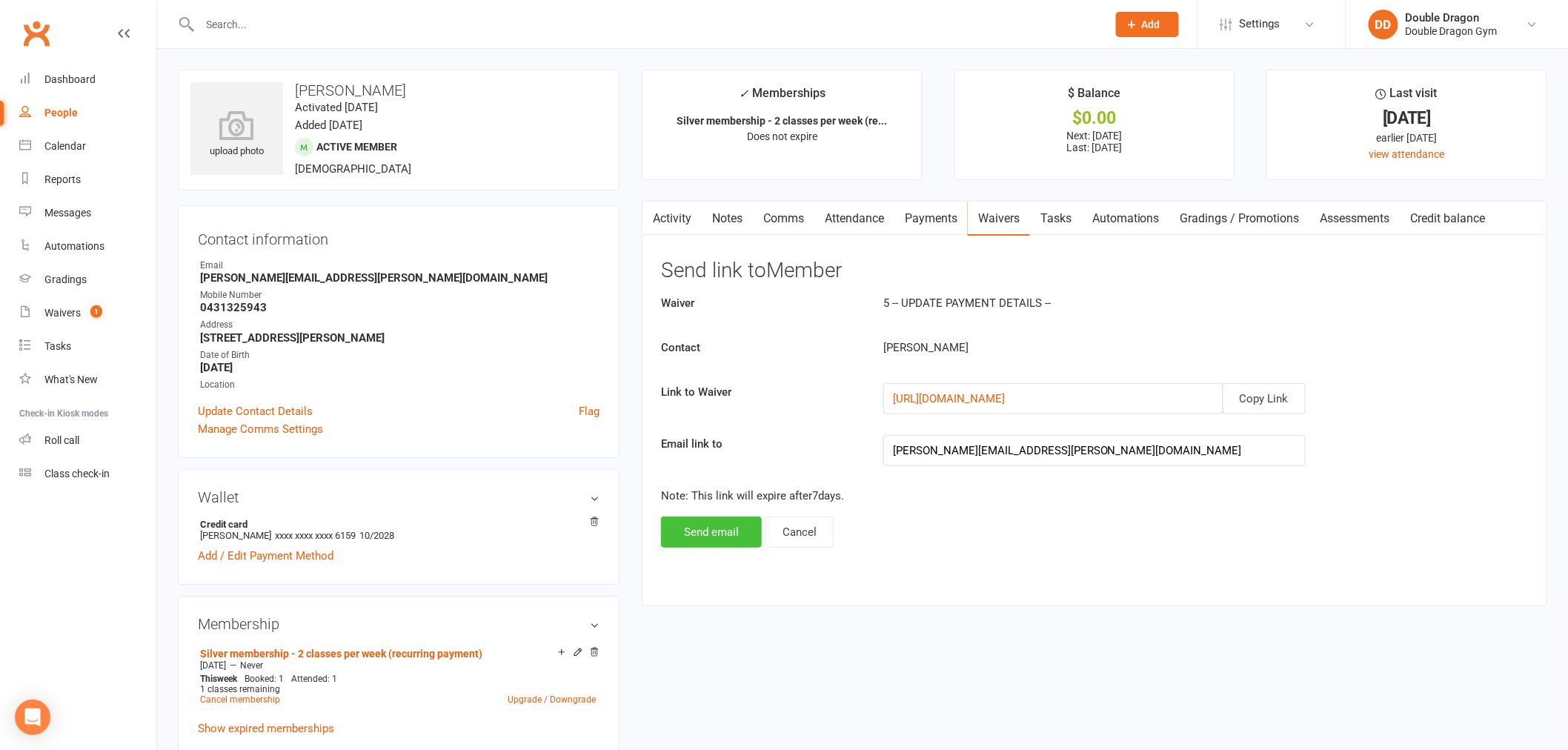
click at [731, 536] on button "Send email" at bounding box center [711, 532] width 101 height 32
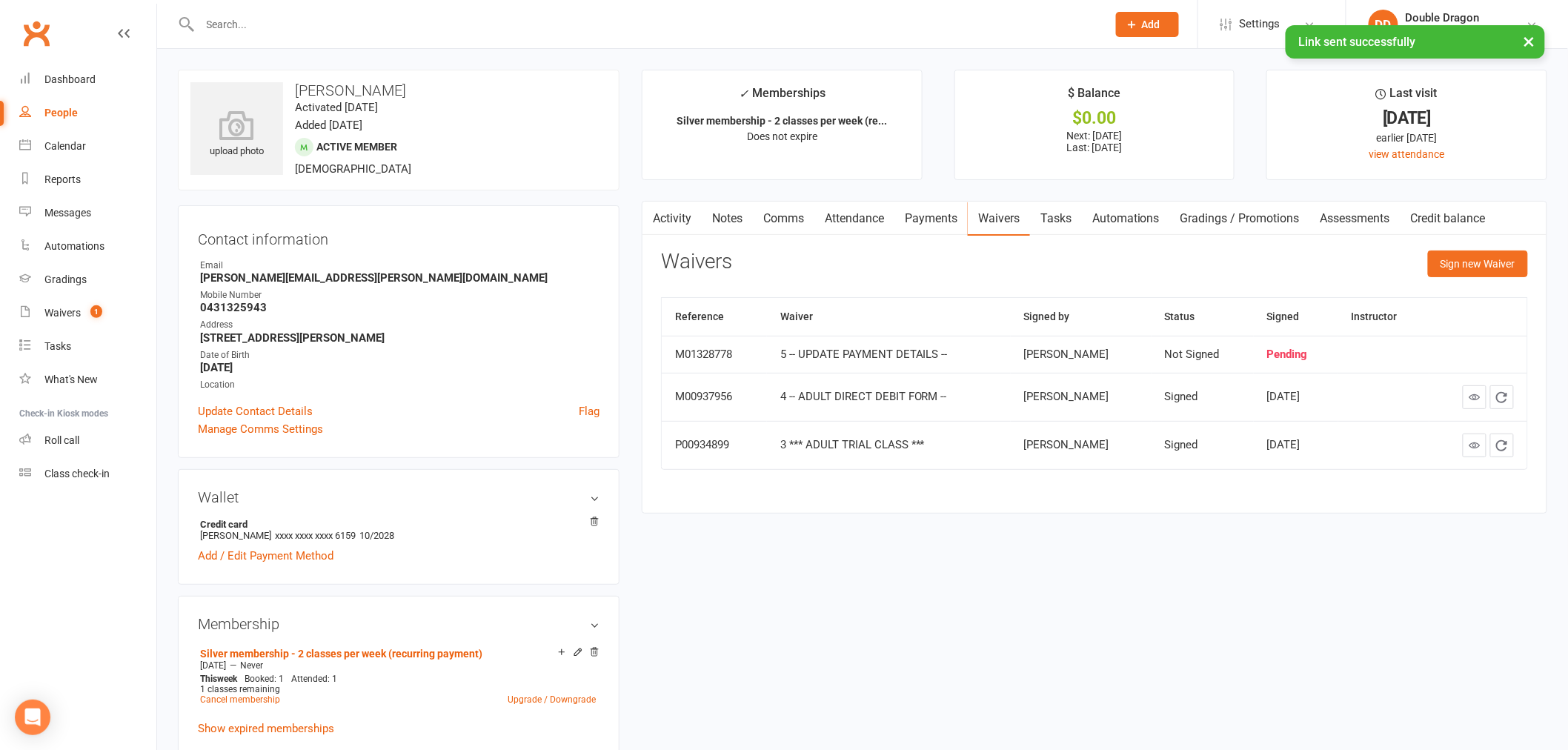
click at [955, 213] on link "Payments" at bounding box center [931, 218] width 74 height 34
